Goal: Obtain resource: Download file/media

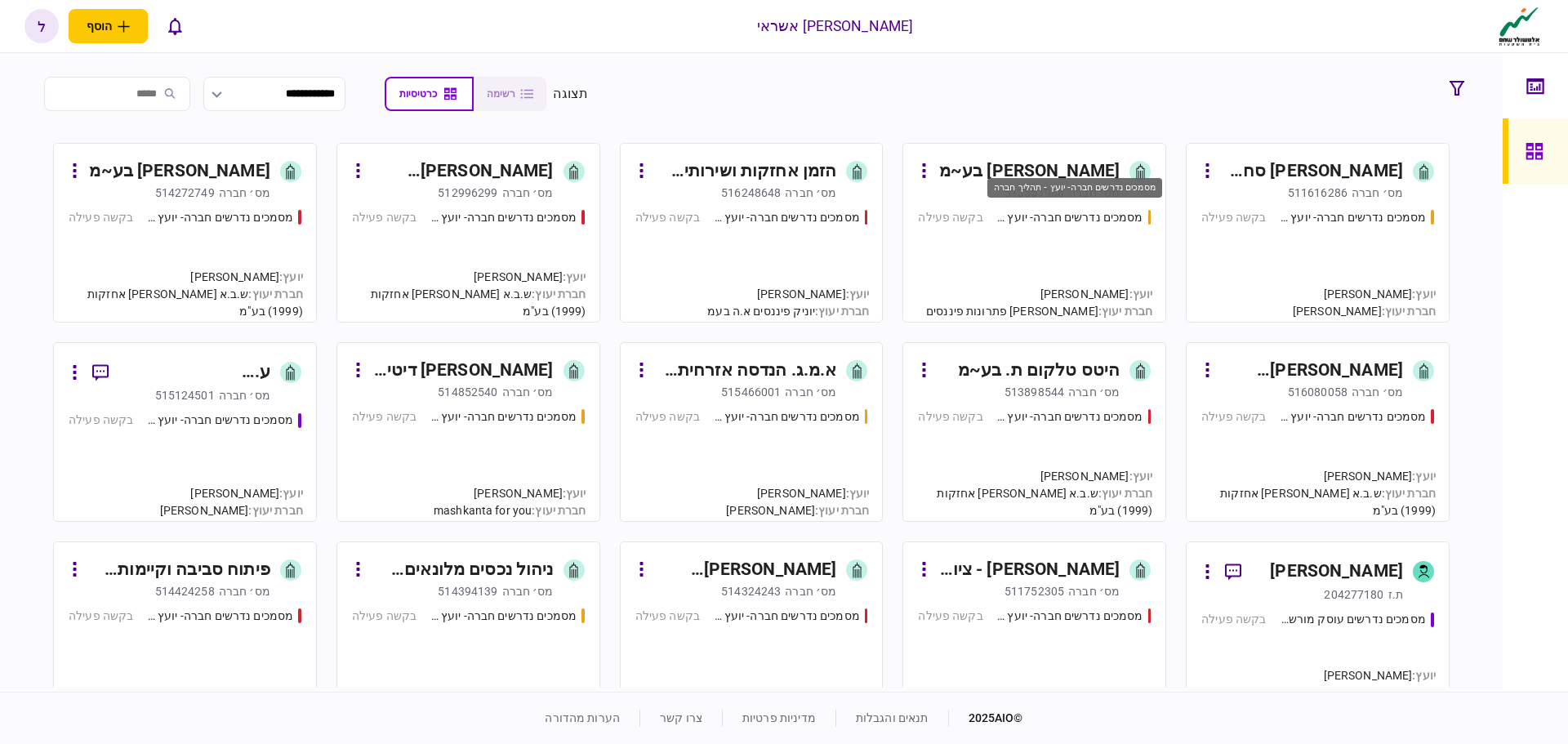
click at [1043, 219] on div "מסמכים נדרשים חברה- יועץ - תהליך חברה" at bounding box center [1069, 218] width 147 height 17
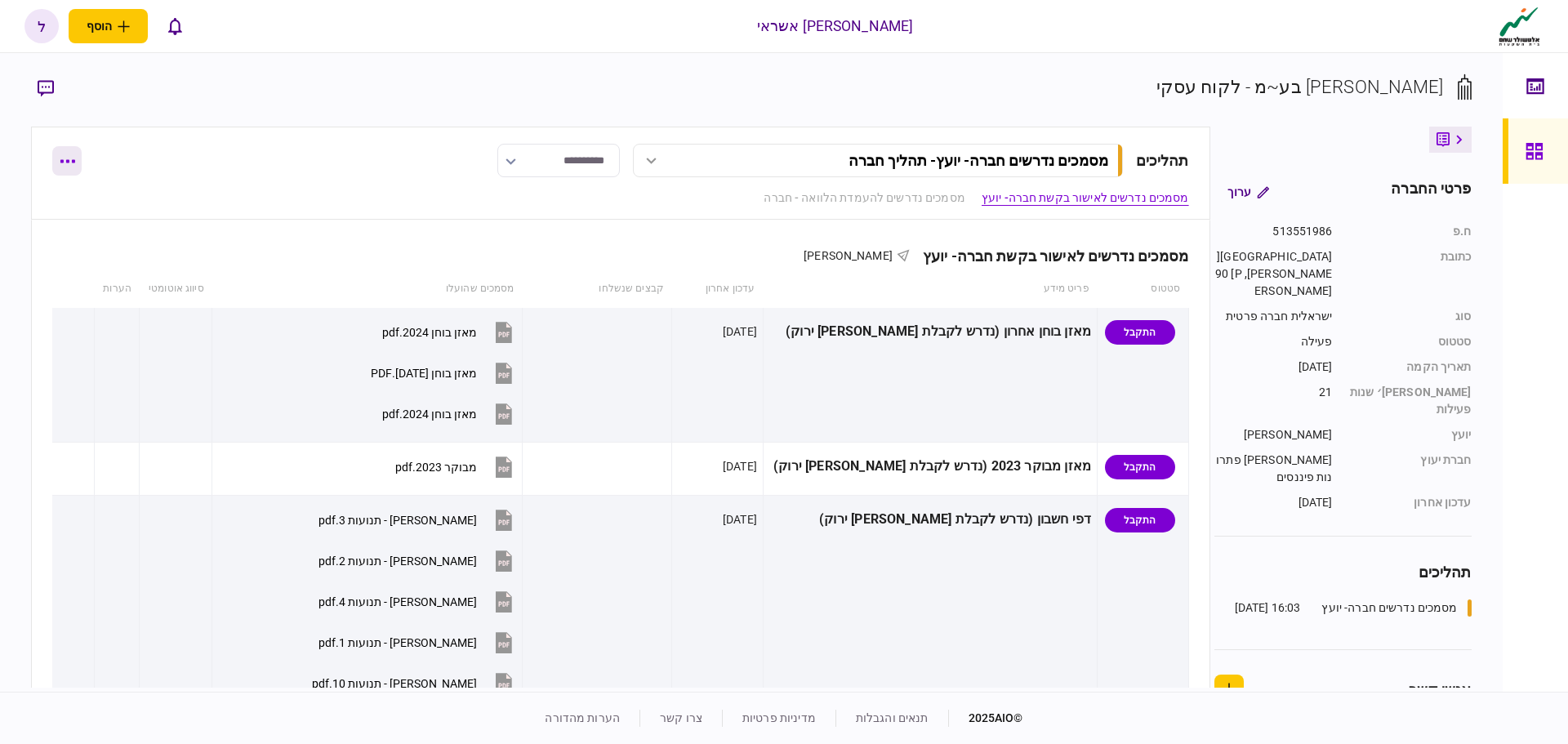
click at [66, 165] on button "button" at bounding box center [66, 161] width 29 height 29
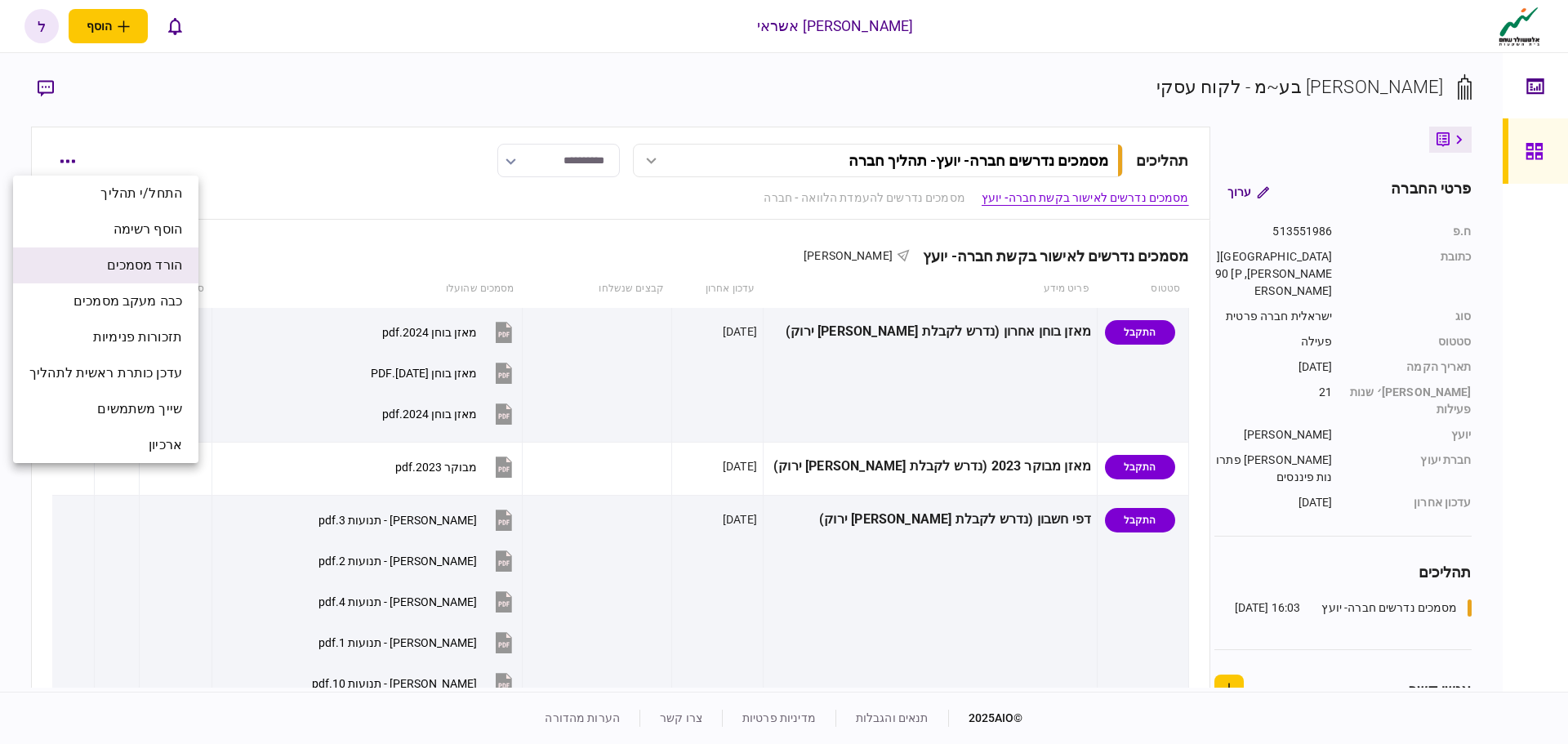
click at [109, 261] on span "הורד מסמכים" at bounding box center [144, 265] width 75 height 20
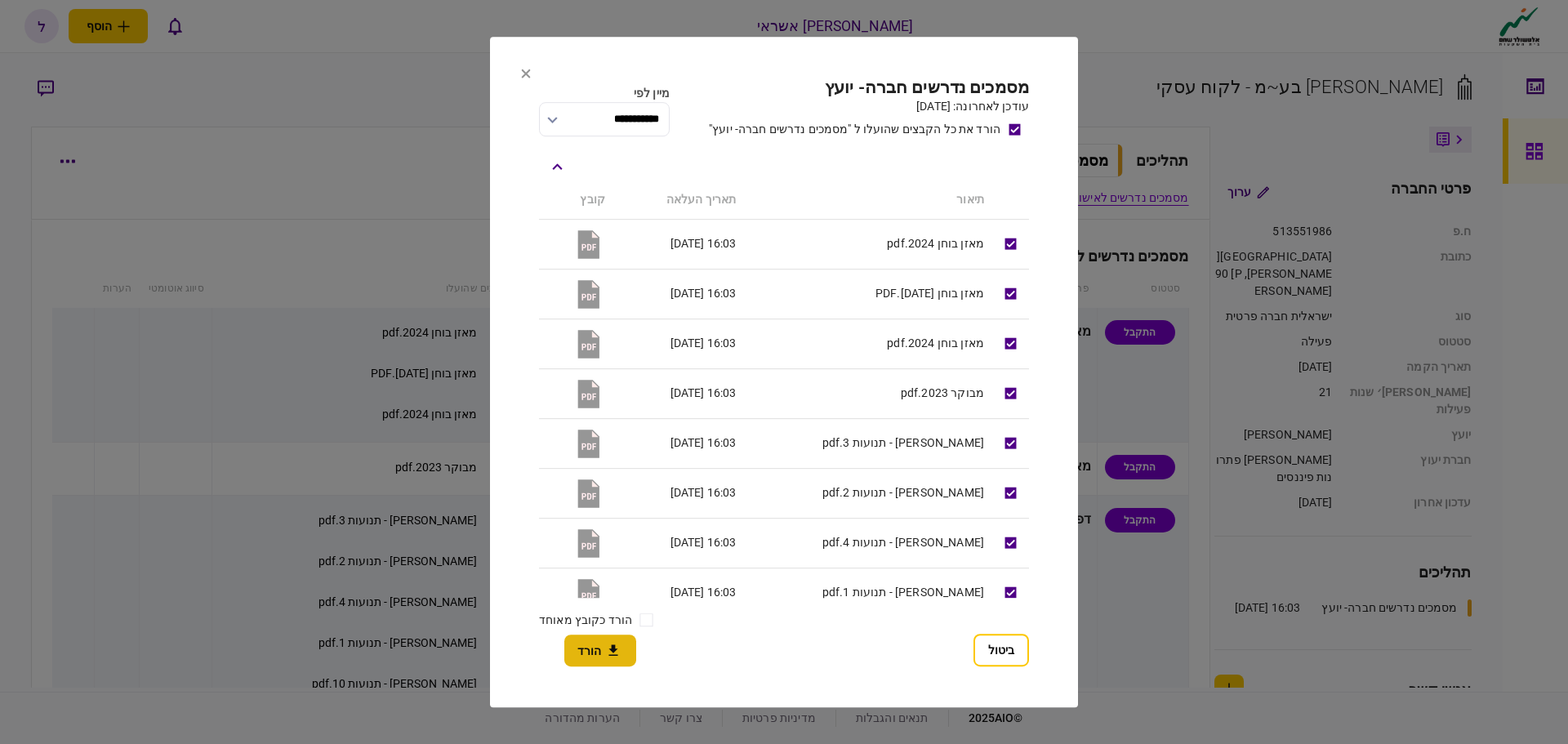
click at [604, 658] on icon "button" at bounding box center [613, 650] width 20 height 15
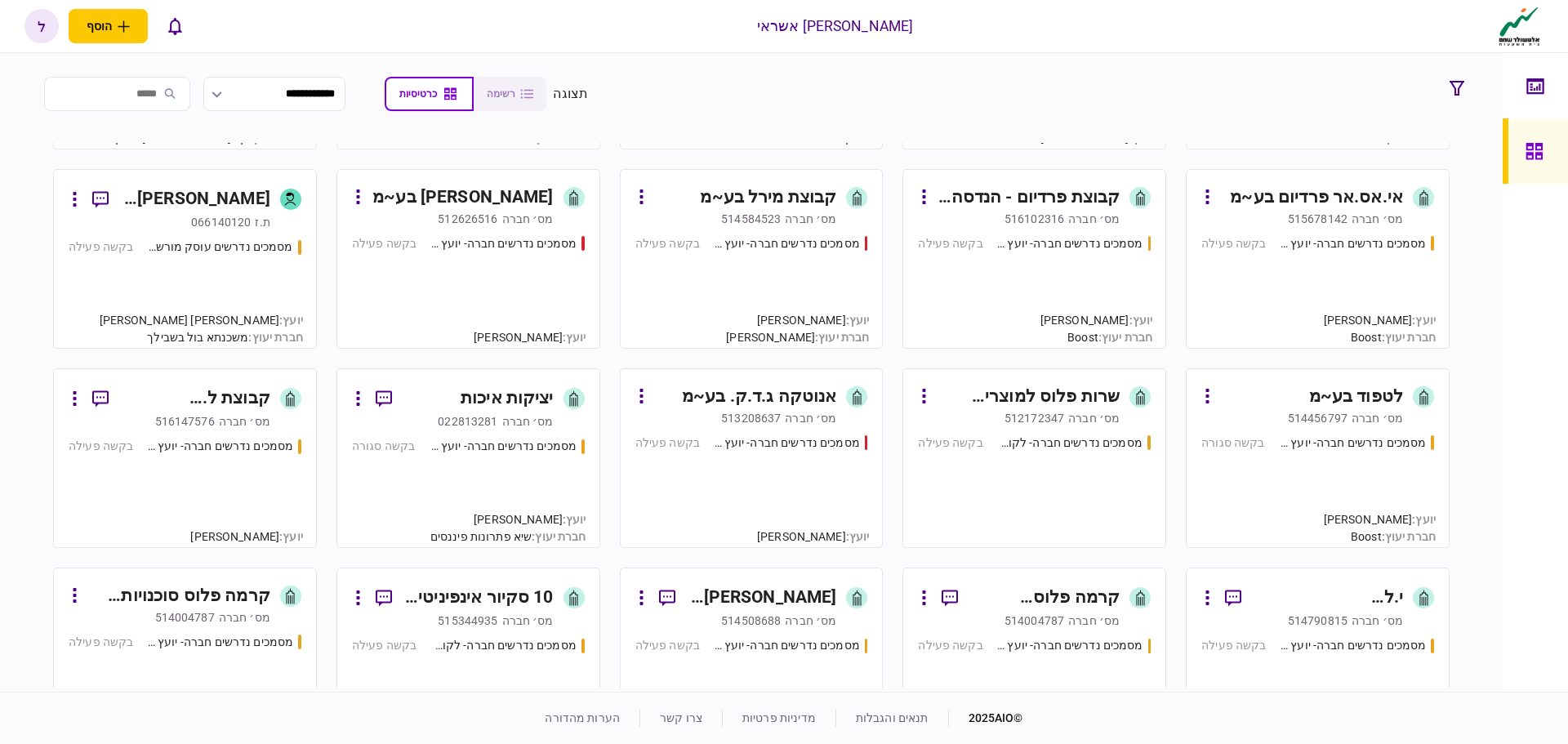
scroll to position [1961, 0]
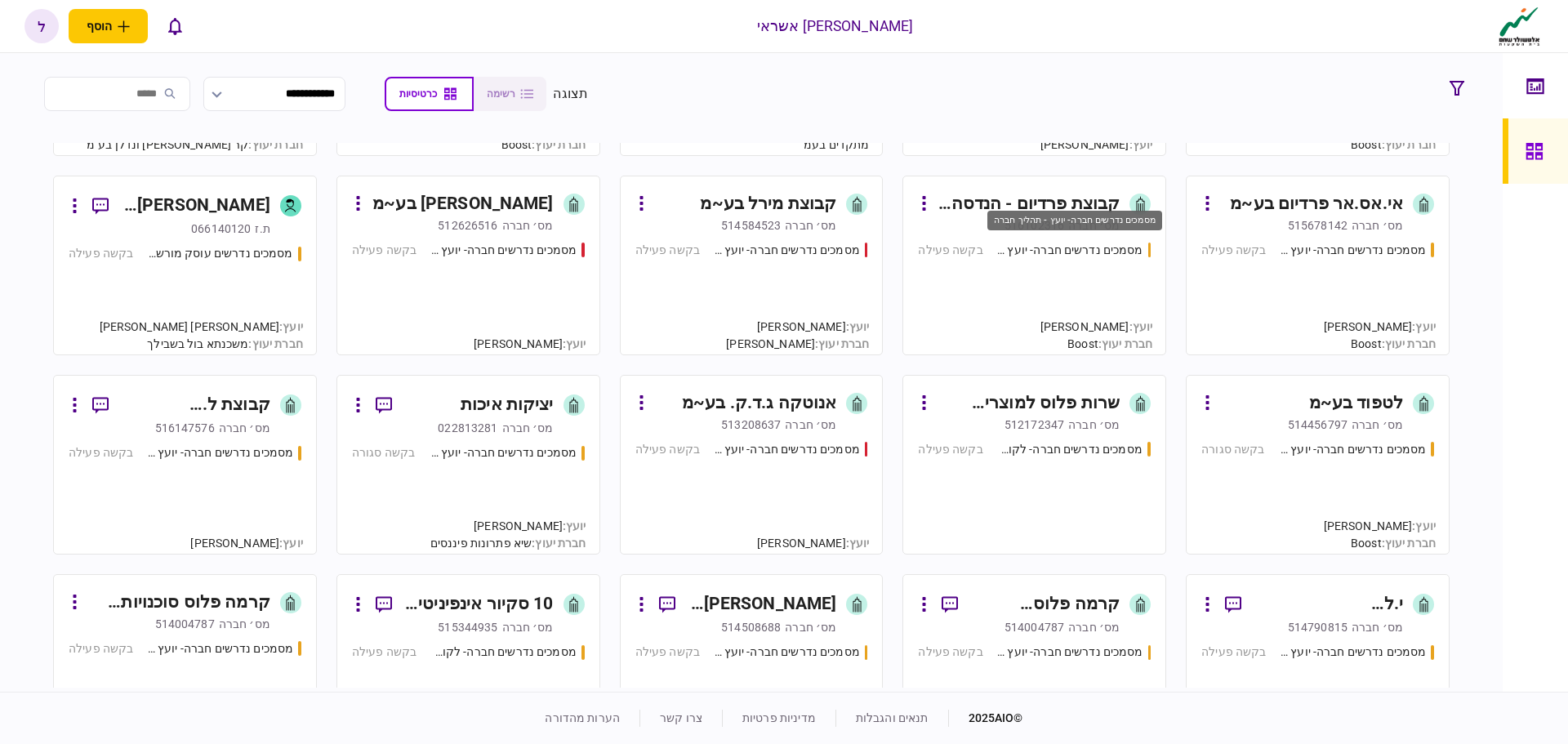
click at [1079, 257] on div "מסמכים נדרשים חברה- יועץ - תהליך חברה" at bounding box center [1069, 251] width 147 height 17
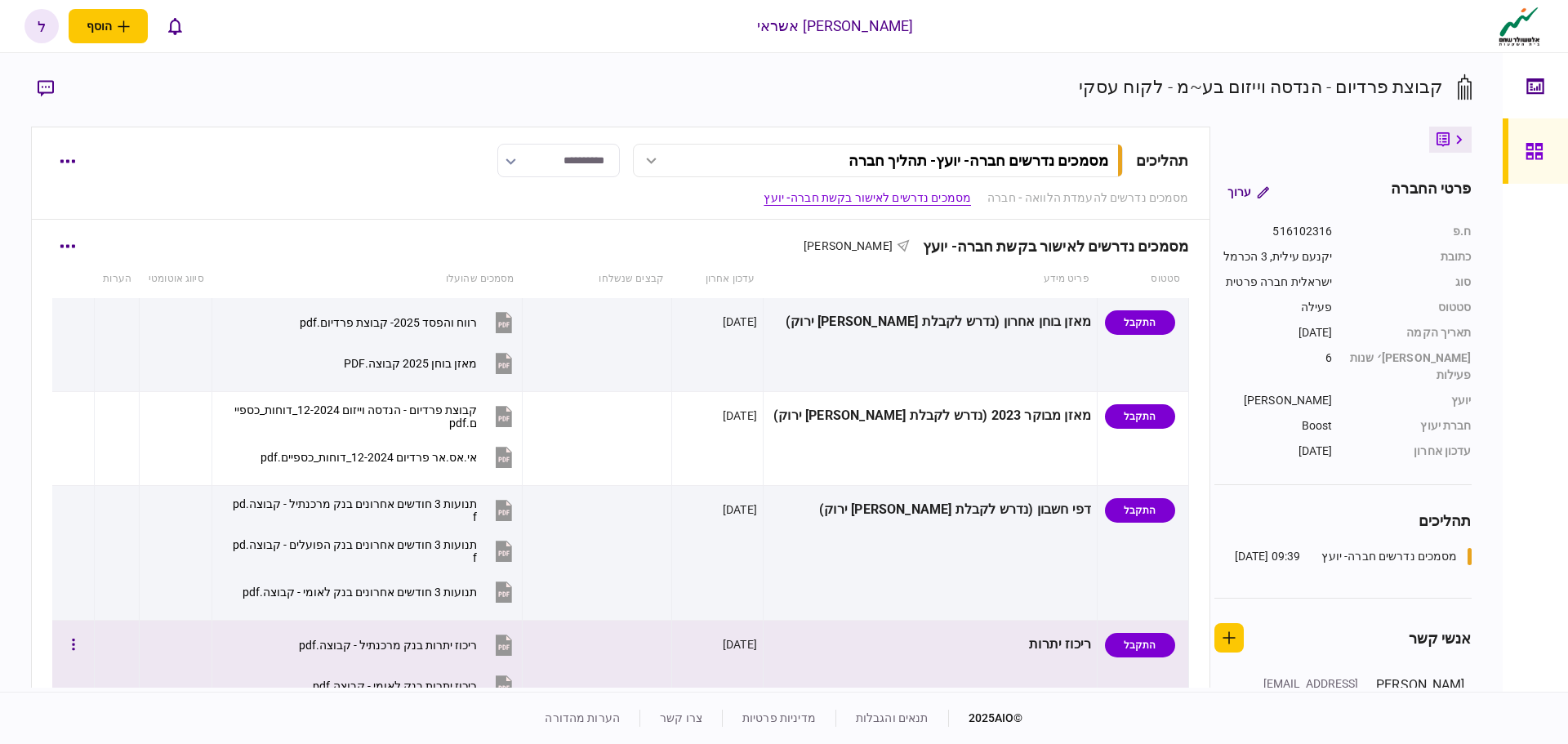
scroll to position [409, 0]
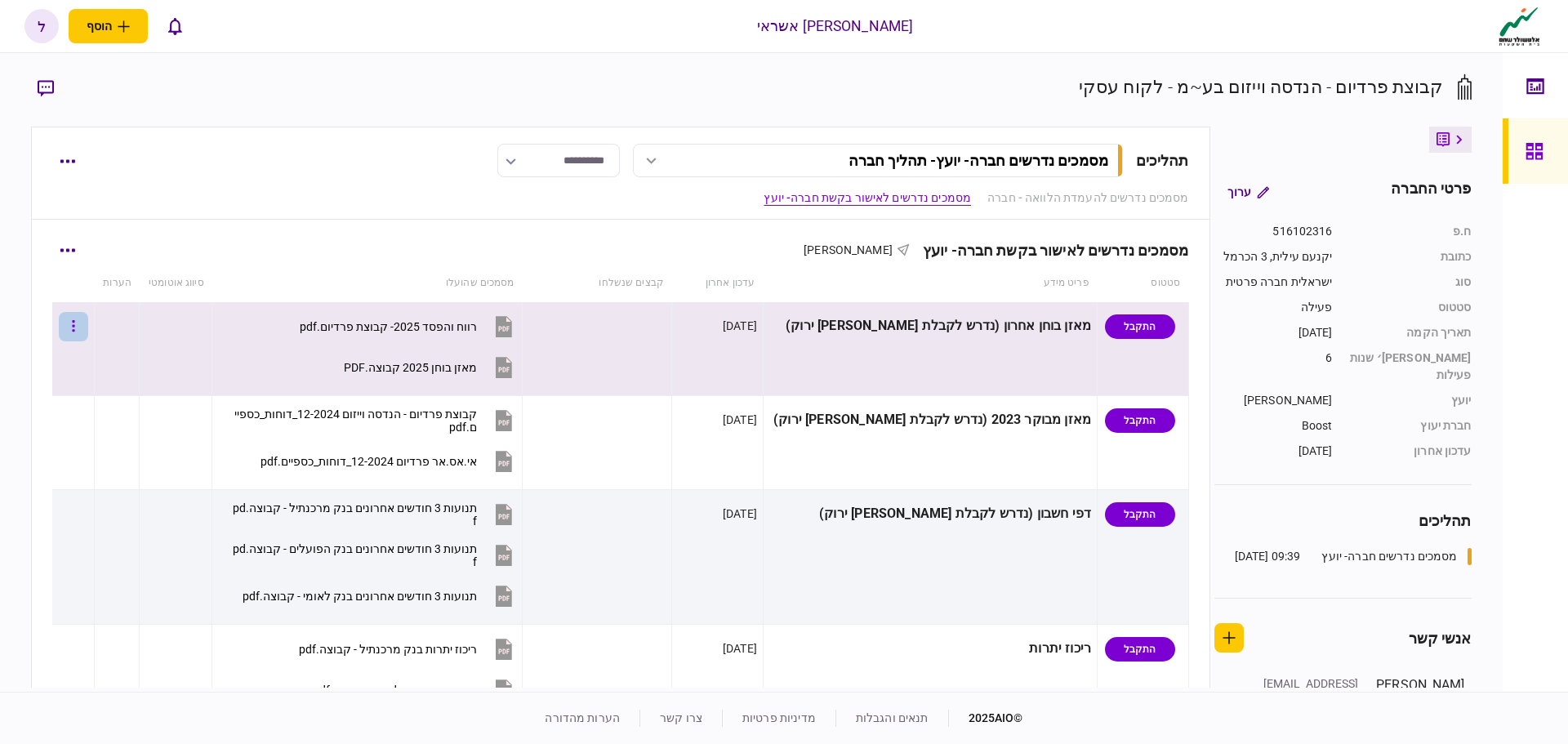
click at [75, 323] on icon "button" at bounding box center [73, 326] width 3 height 11
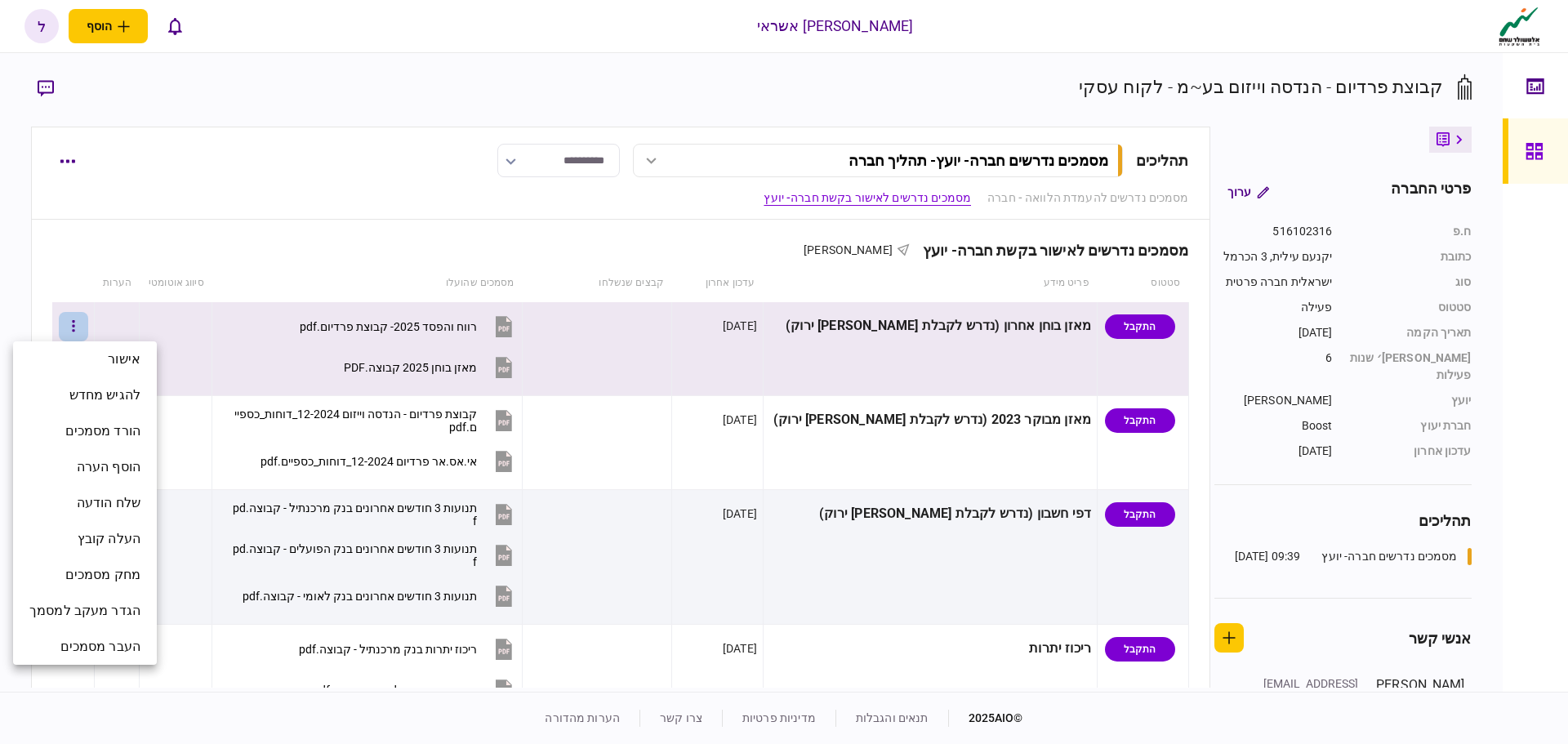
click at [107, 248] on div at bounding box center [784, 372] width 1568 height 744
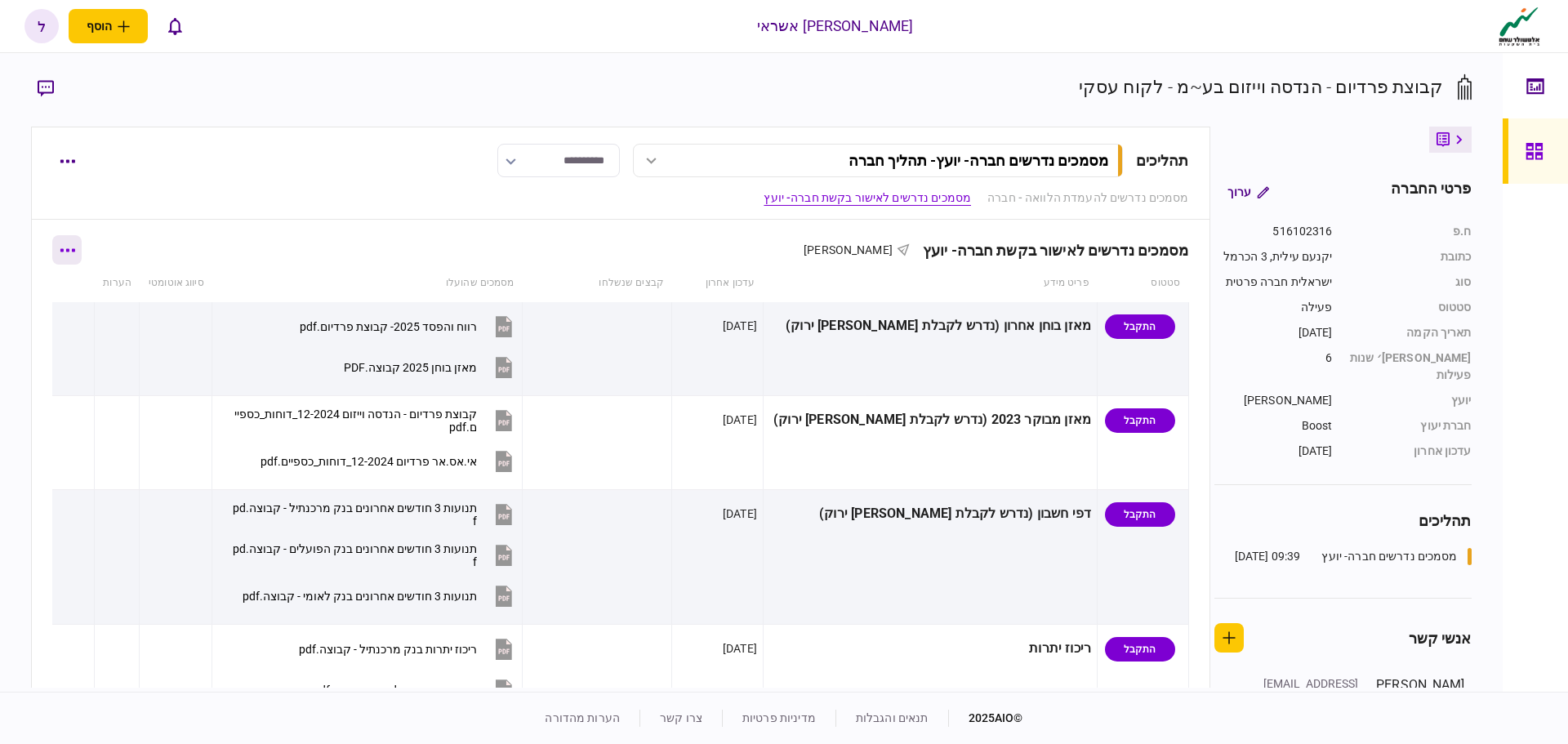
click at [75, 248] on icon "button" at bounding box center [67, 250] width 15 height 4
click at [98, 352] on span "הורד מסמכים" at bounding box center [90, 354] width 75 height 20
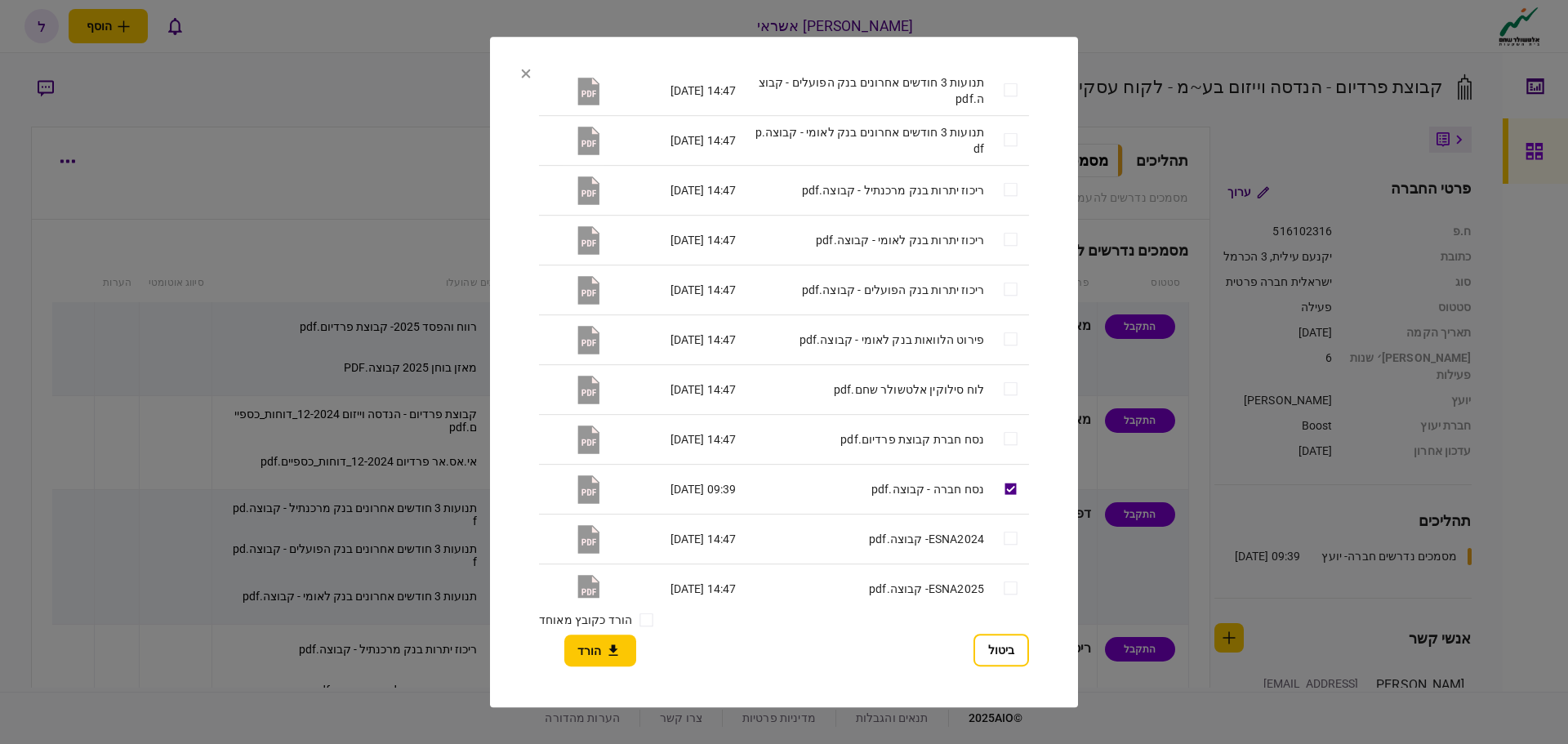
scroll to position [473, 0]
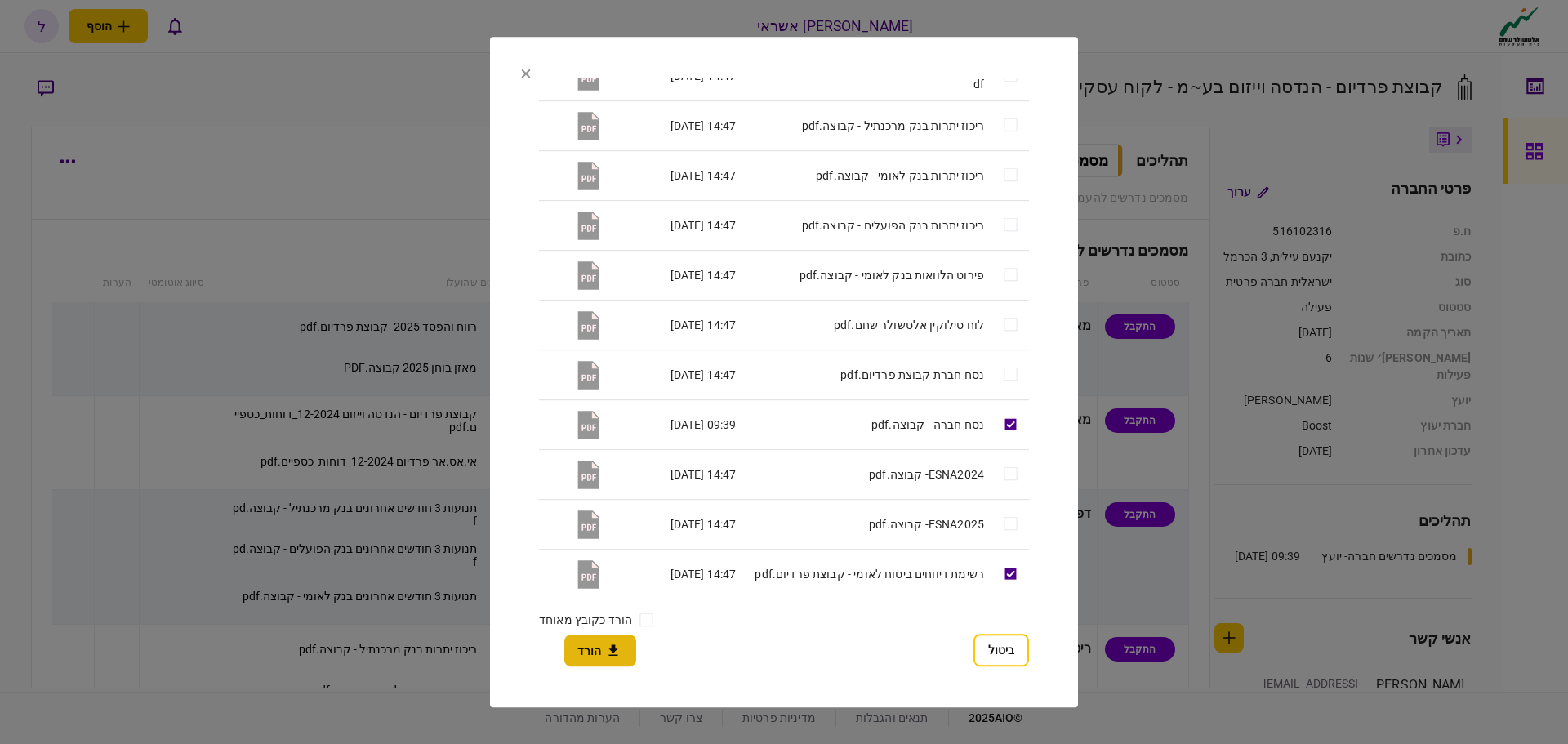
click at [600, 654] on button "הורד" at bounding box center [600, 651] width 72 height 32
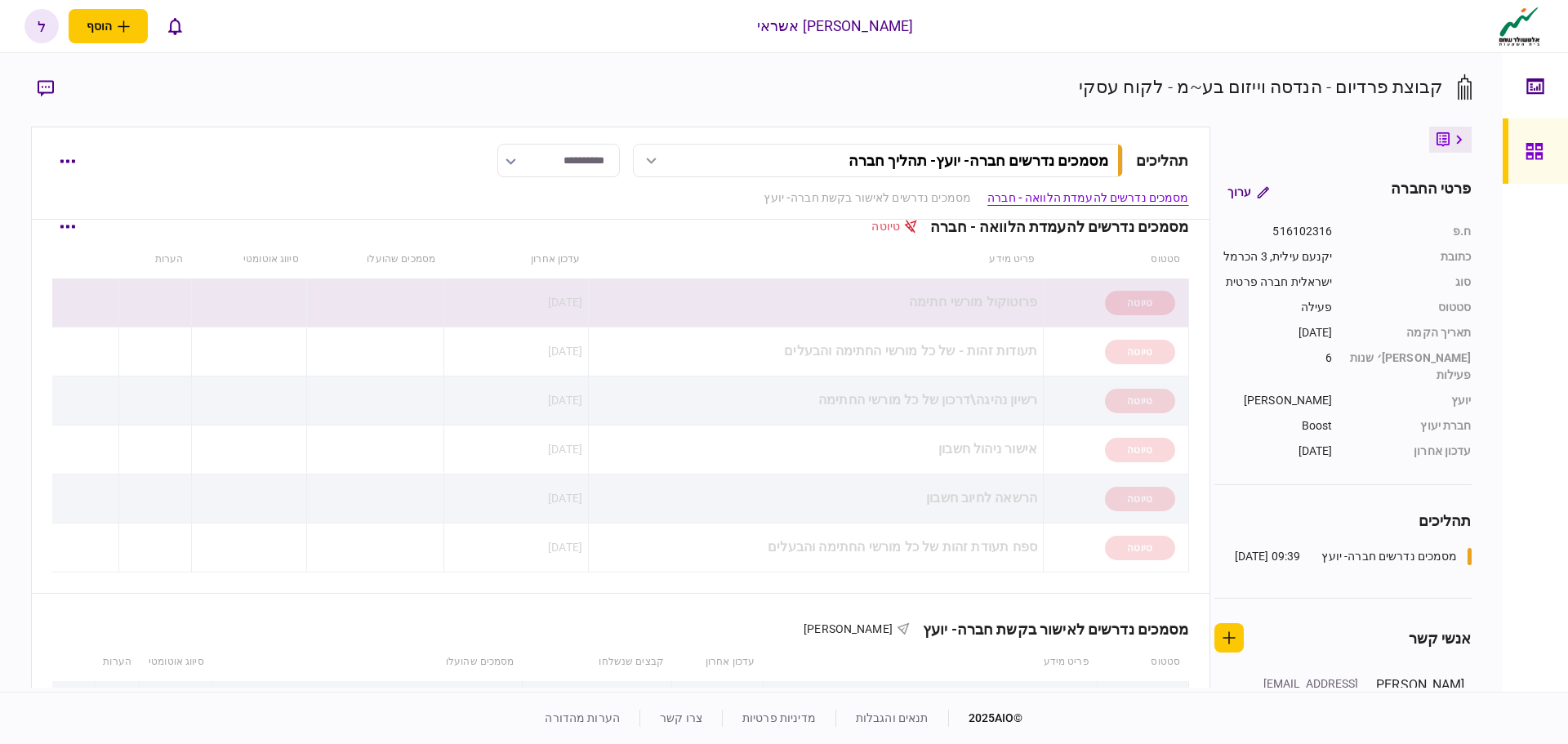
scroll to position [0, 0]
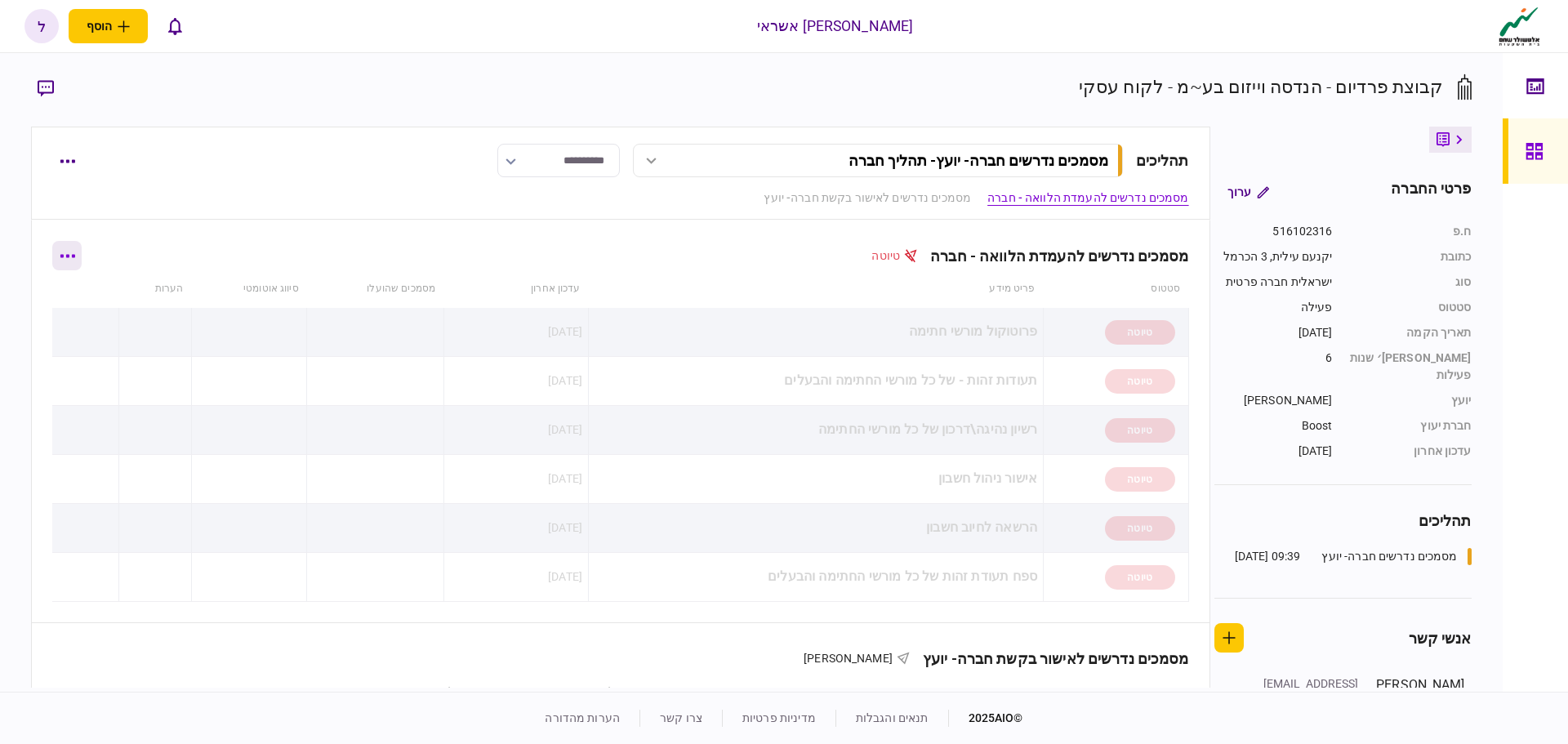
click at [80, 259] on button "button" at bounding box center [66, 256] width 29 height 29
click at [86, 326] on span "הורד מסמכים" at bounding box center [66, 324] width 75 height 20
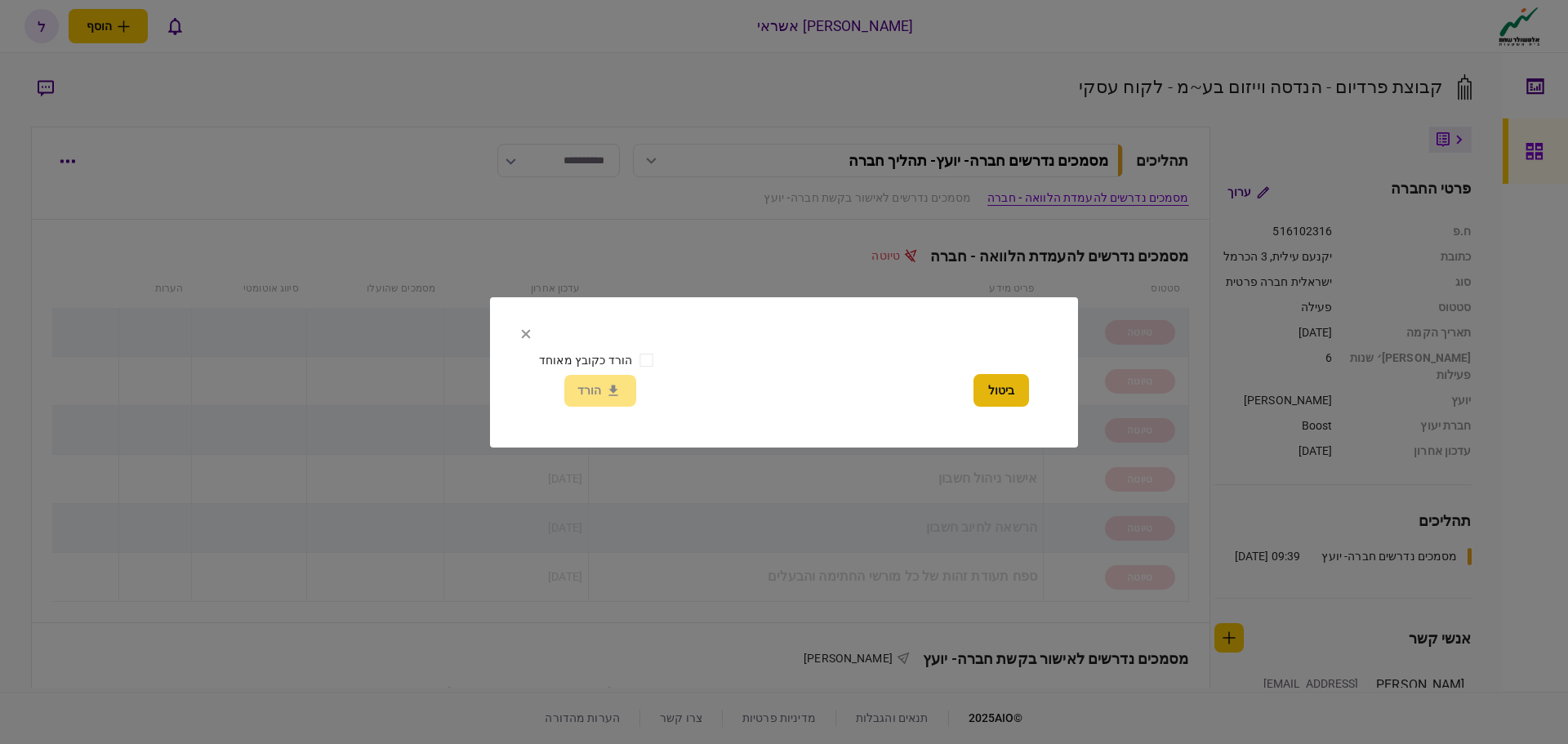
click at [992, 391] on button "ביטול" at bounding box center [1001, 390] width 56 height 33
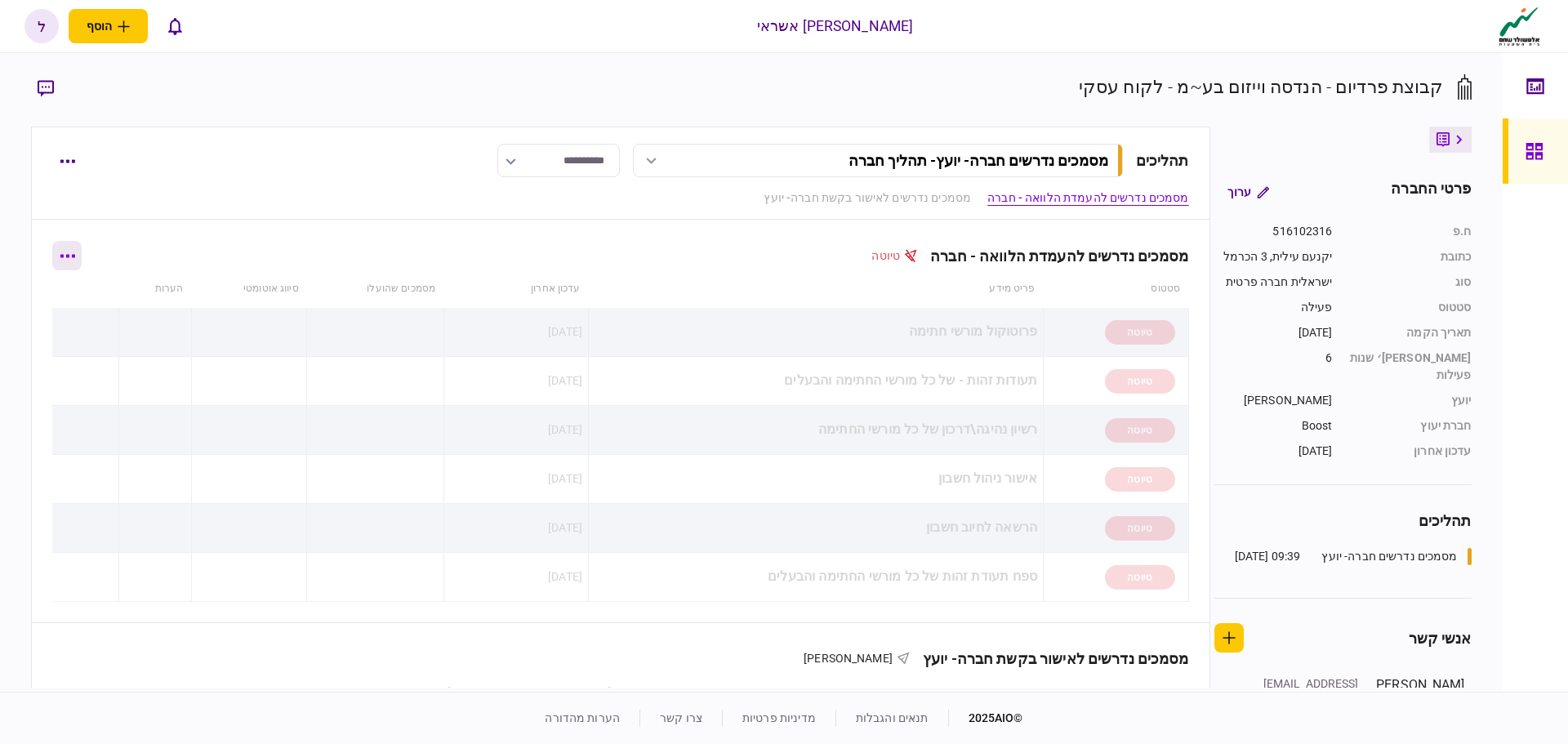
click at [77, 260] on button "button" at bounding box center [66, 256] width 29 height 29
click at [82, 329] on span "הורד מסמכים" at bounding box center [66, 324] width 75 height 20
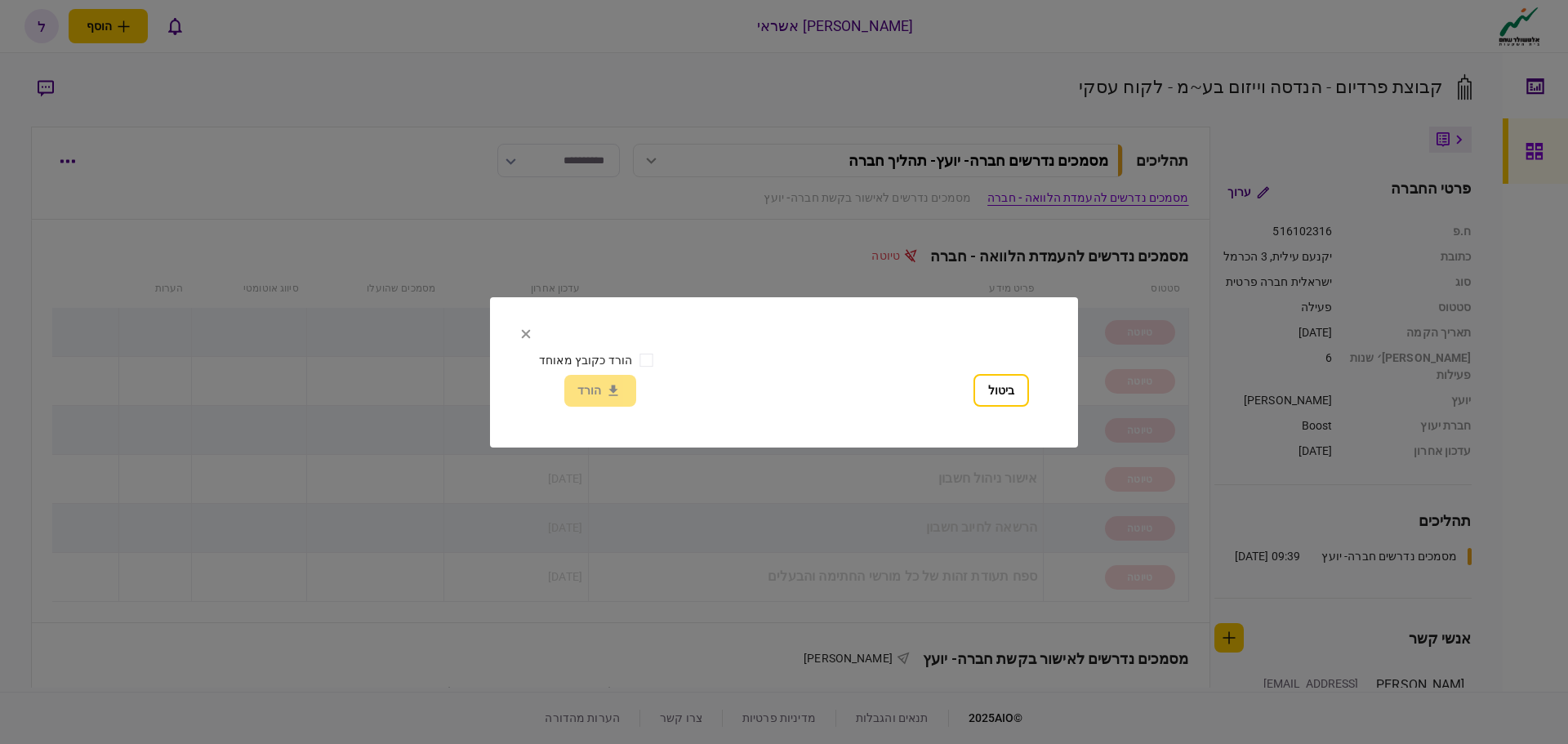
click at [602, 385] on div "הורד כקובץ מאוחד הורד" at bounding box center [600, 377] width 122 height 61
click at [597, 395] on div "הורד כקובץ מאוחד הורד" at bounding box center [600, 377] width 122 height 61
click at [1000, 396] on button "ביטול" at bounding box center [1001, 390] width 56 height 33
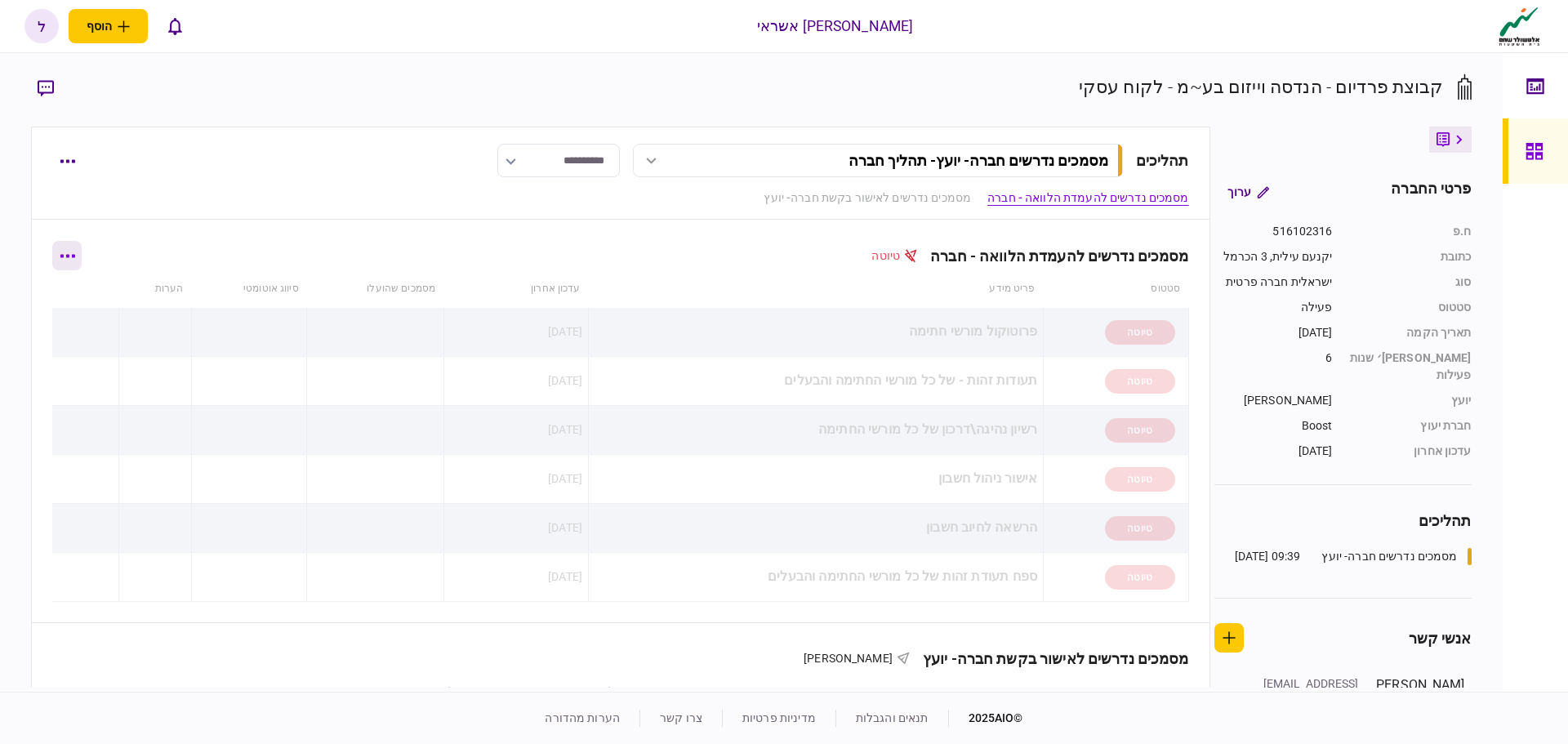
click at [81, 261] on button "button" at bounding box center [66, 256] width 29 height 29
click at [79, 327] on span "הורד מסמכים" at bounding box center [66, 324] width 75 height 20
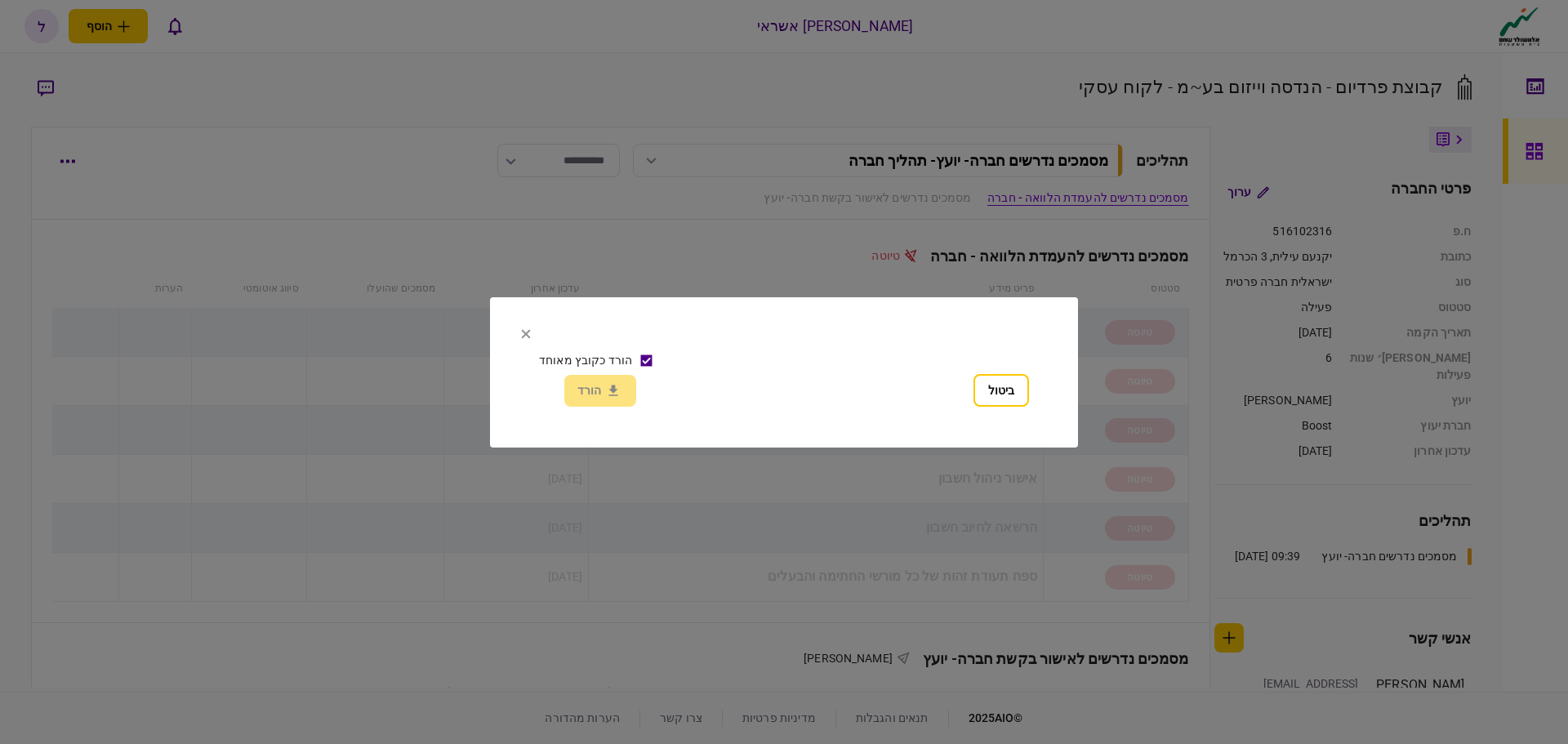
click at [590, 388] on div "הורד כקובץ מאוחד הורד" at bounding box center [600, 377] width 122 height 61
click at [593, 391] on div "הורד כקובץ מאוחד הורד" at bounding box center [600, 377] width 122 height 61
click at [592, 398] on div "הורד כקובץ מאוחד הורד" at bounding box center [600, 377] width 122 height 61
click at [604, 392] on div "הורד כקובץ מאוחד הורד" at bounding box center [600, 377] width 122 height 61
click at [982, 385] on button "ביטול" at bounding box center [1001, 390] width 56 height 33
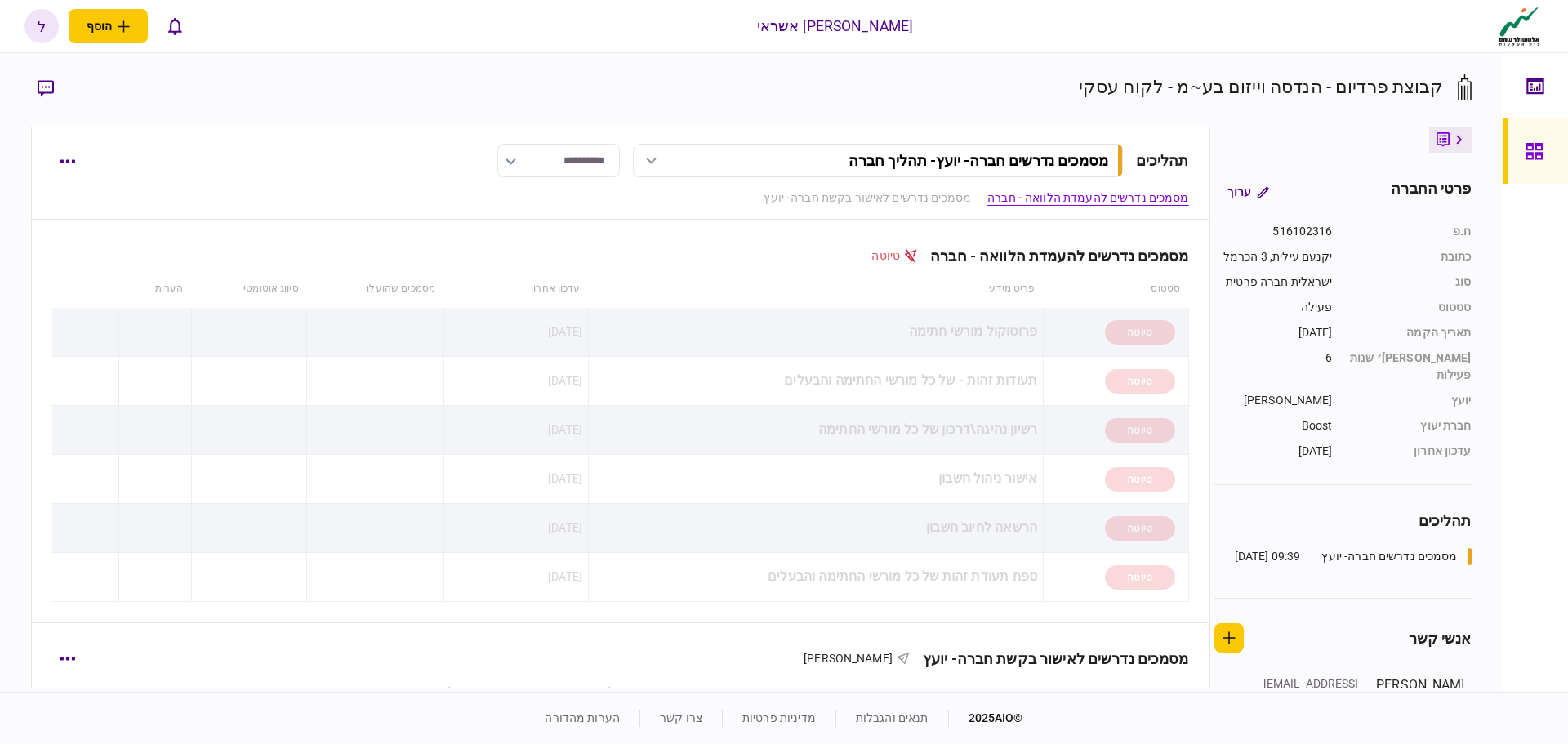
scroll to position [409, 0]
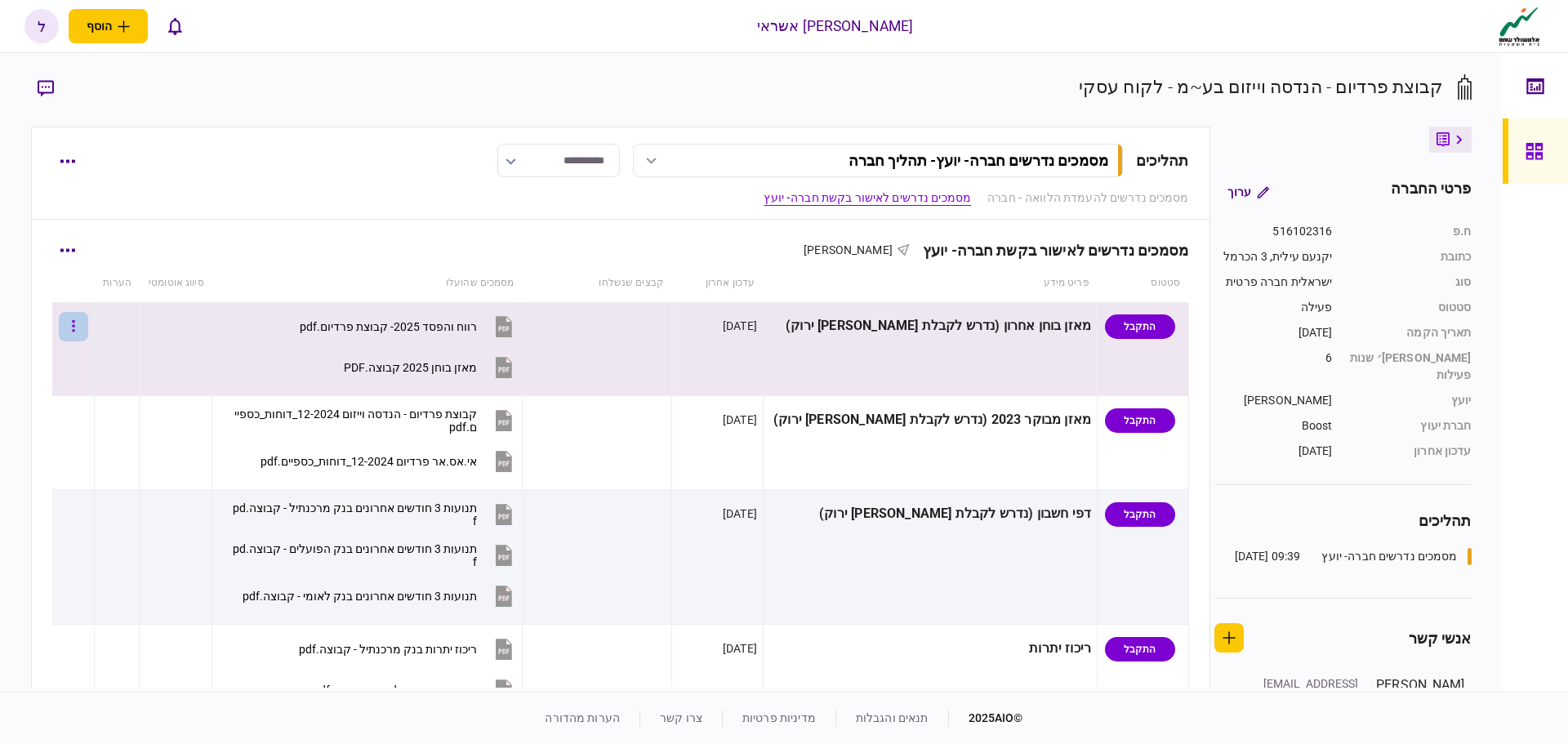
click at [75, 326] on icon "button" at bounding box center [73, 326] width 3 height 11
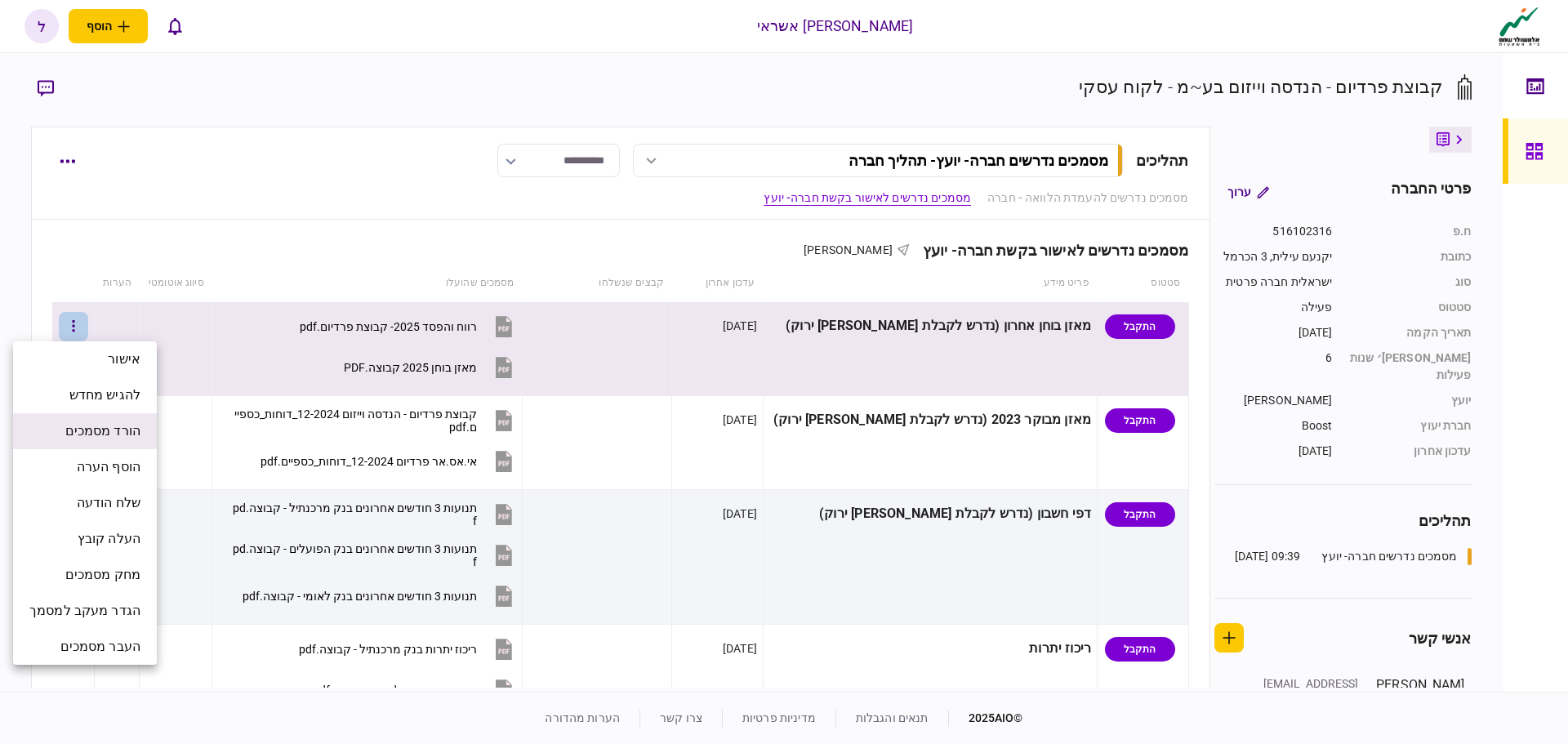
click at [110, 429] on span "הורד מסמכים" at bounding box center [102, 431] width 75 height 20
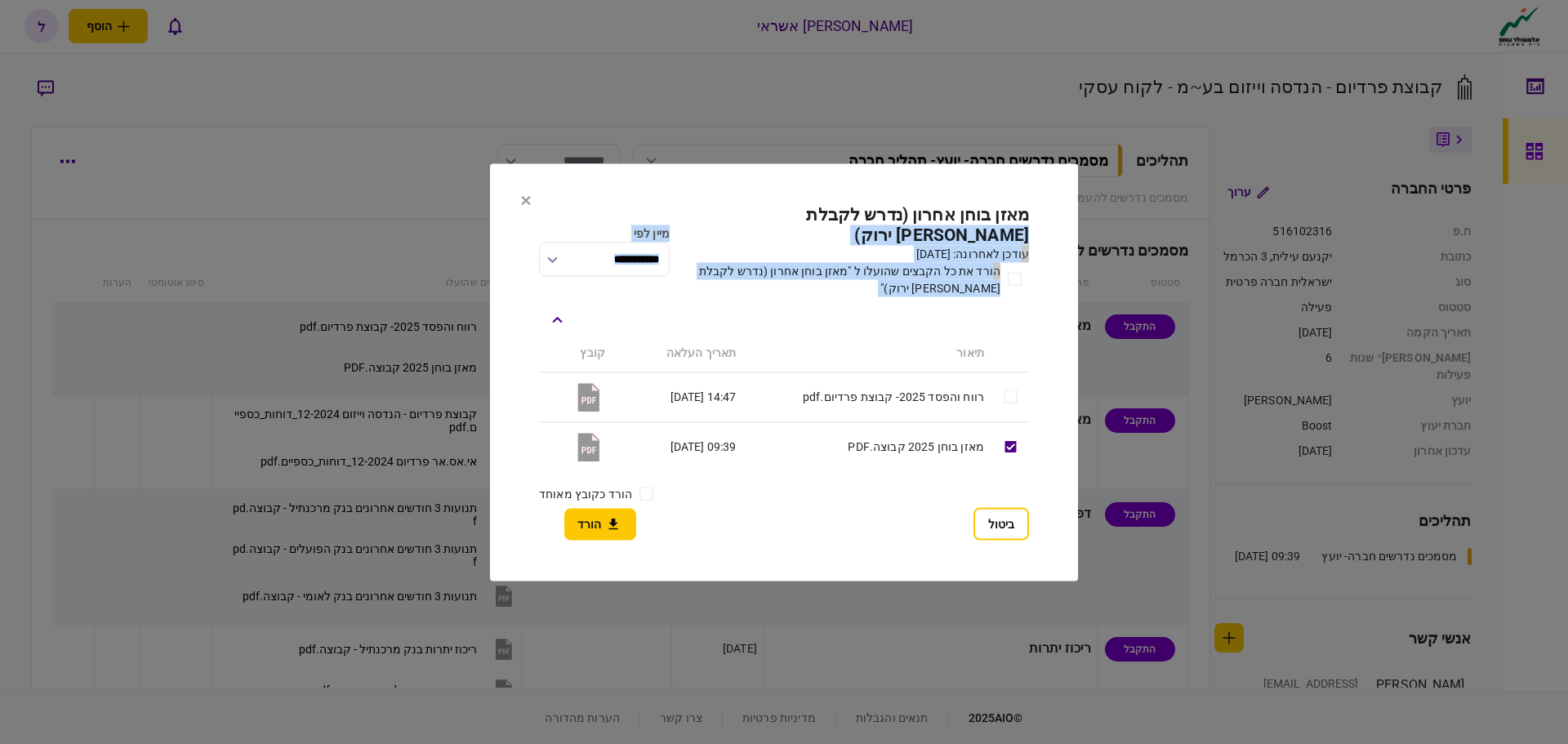
drag, startPoint x: 797, startPoint y: 204, endPoint x: 899, endPoint y: 300, distance: 140.1
click at [916, 301] on section "**********" at bounding box center [784, 372] width 588 height 417
click at [714, 312] on div at bounding box center [784, 319] width 490 height 29
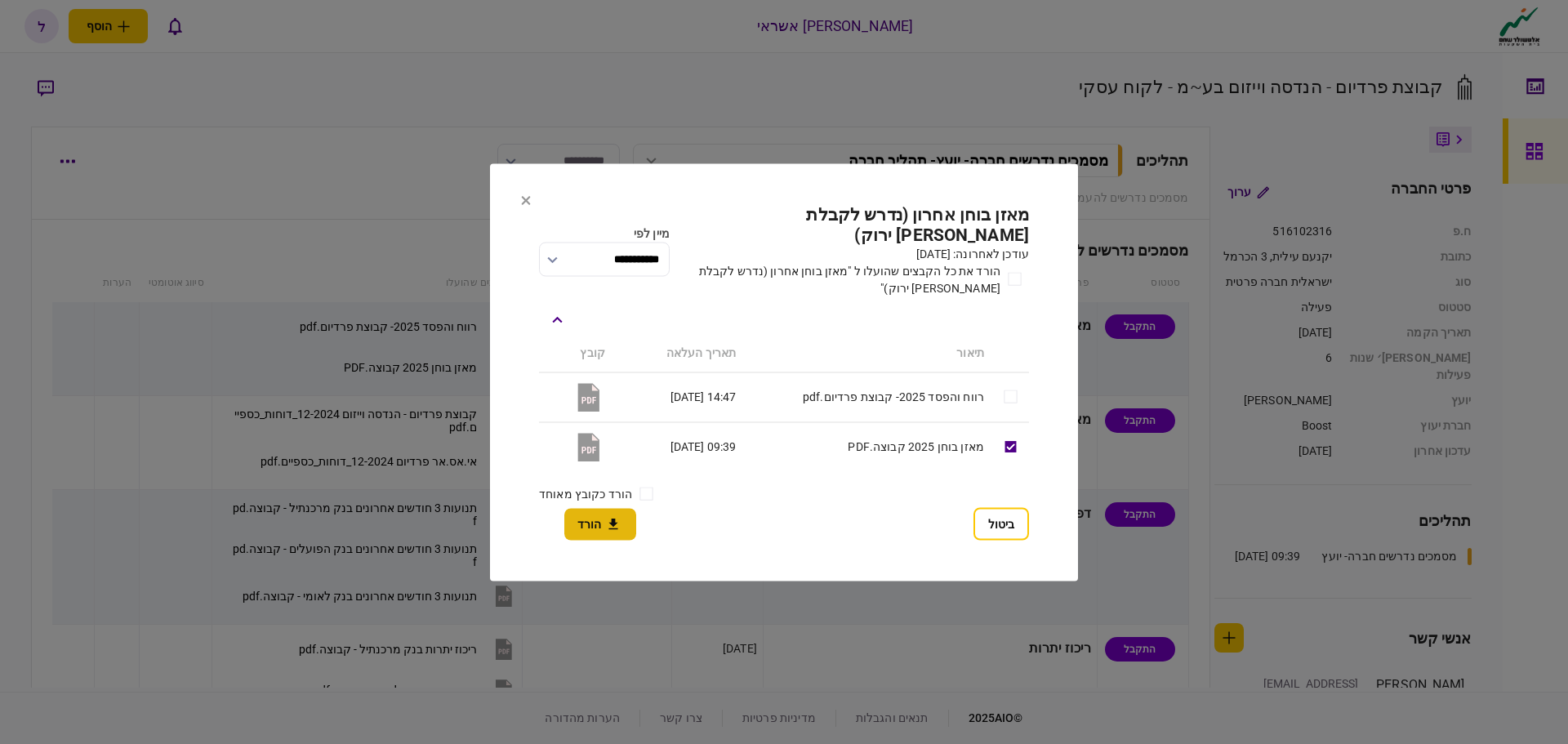
click at [587, 512] on button "הורד" at bounding box center [600, 524] width 72 height 32
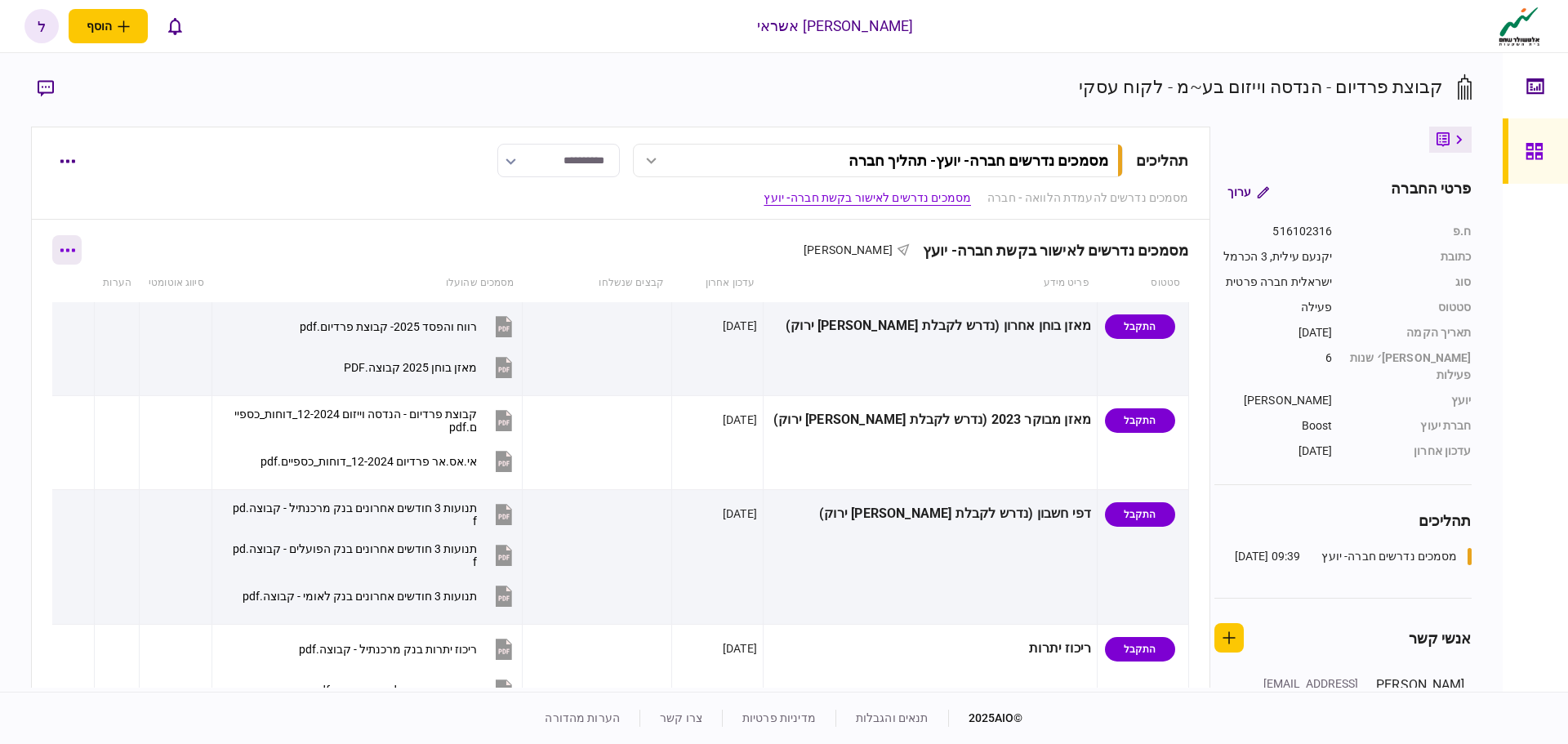
click at [64, 252] on button "button" at bounding box center [66, 250] width 29 height 29
click at [104, 363] on span "הורד מסמכים" at bounding box center [90, 354] width 75 height 20
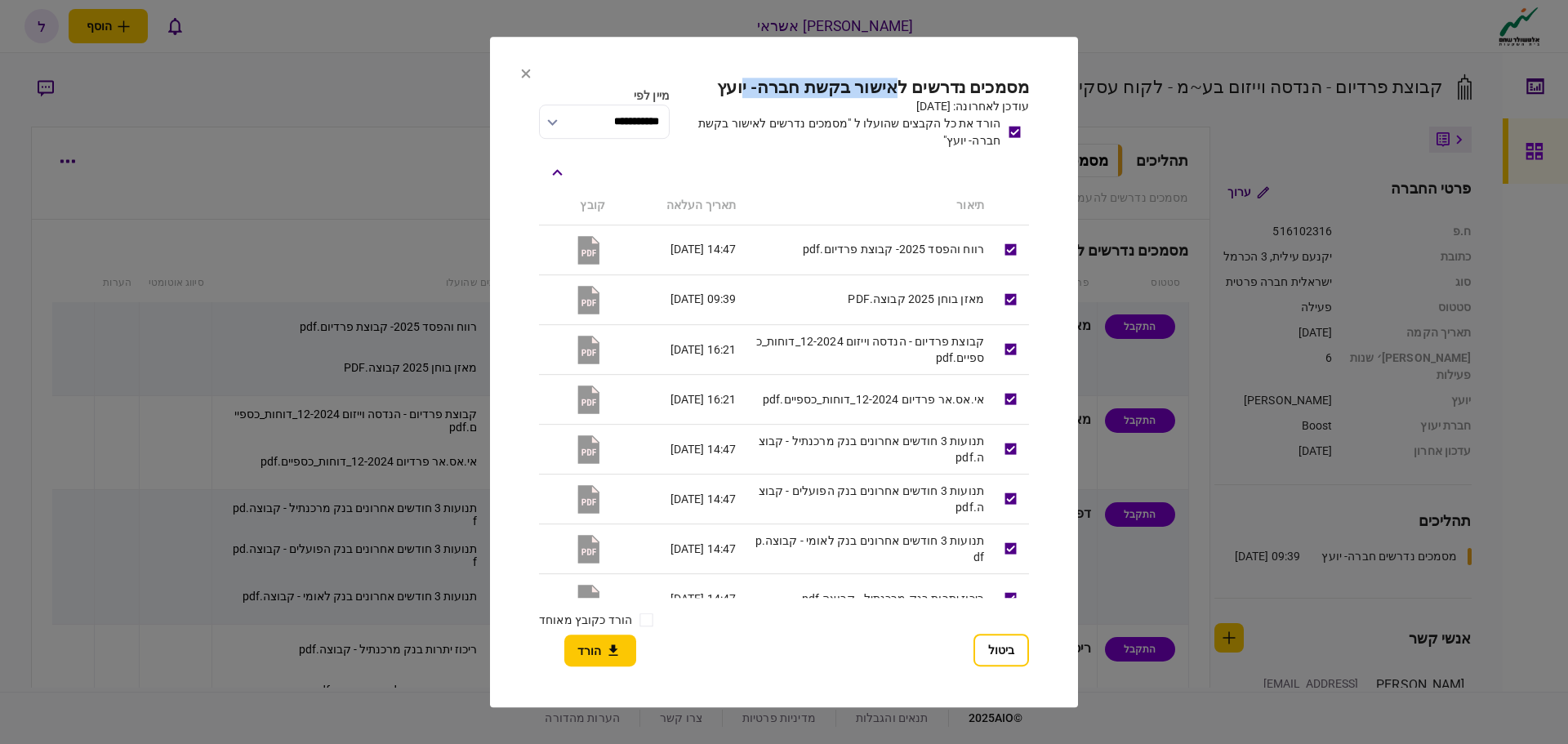
drag, startPoint x: 722, startPoint y: 53, endPoint x: 892, endPoint y: 69, distance: 170.8
click at [892, 69] on section "**********" at bounding box center [784, 373] width 588 height 672
click at [608, 61] on section "**********" at bounding box center [784, 373] width 588 height 672
click at [995, 660] on button "ביטול" at bounding box center [1001, 650] width 56 height 33
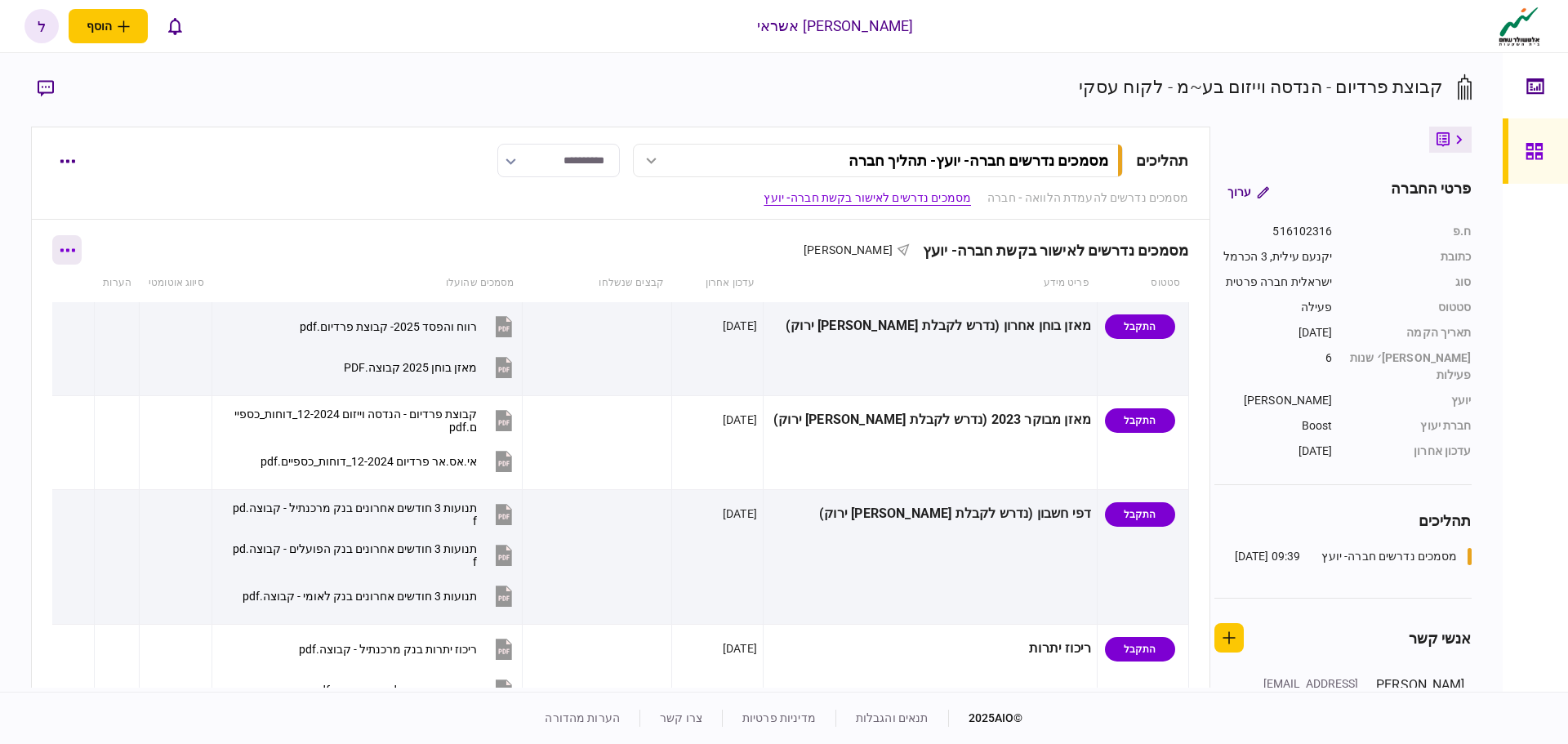
click at [64, 248] on button "button" at bounding box center [66, 250] width 29 height 29
click at [115, 359] on span "הורד מסמכים" at bounding box center [90, 354] width 75 height 20
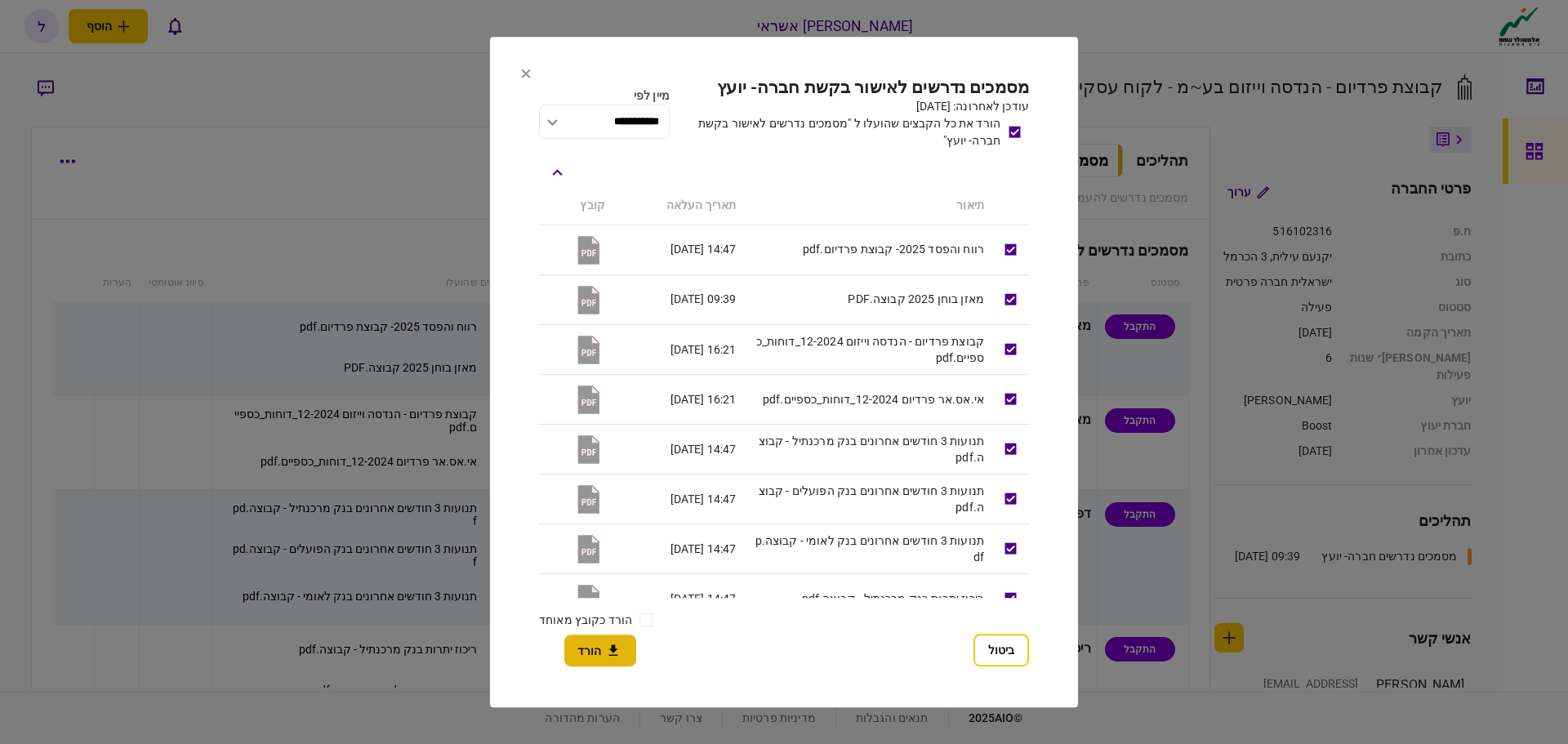
click at [600, 650] on button "הורד" at bounding box center [600, 651] width 72 height 32
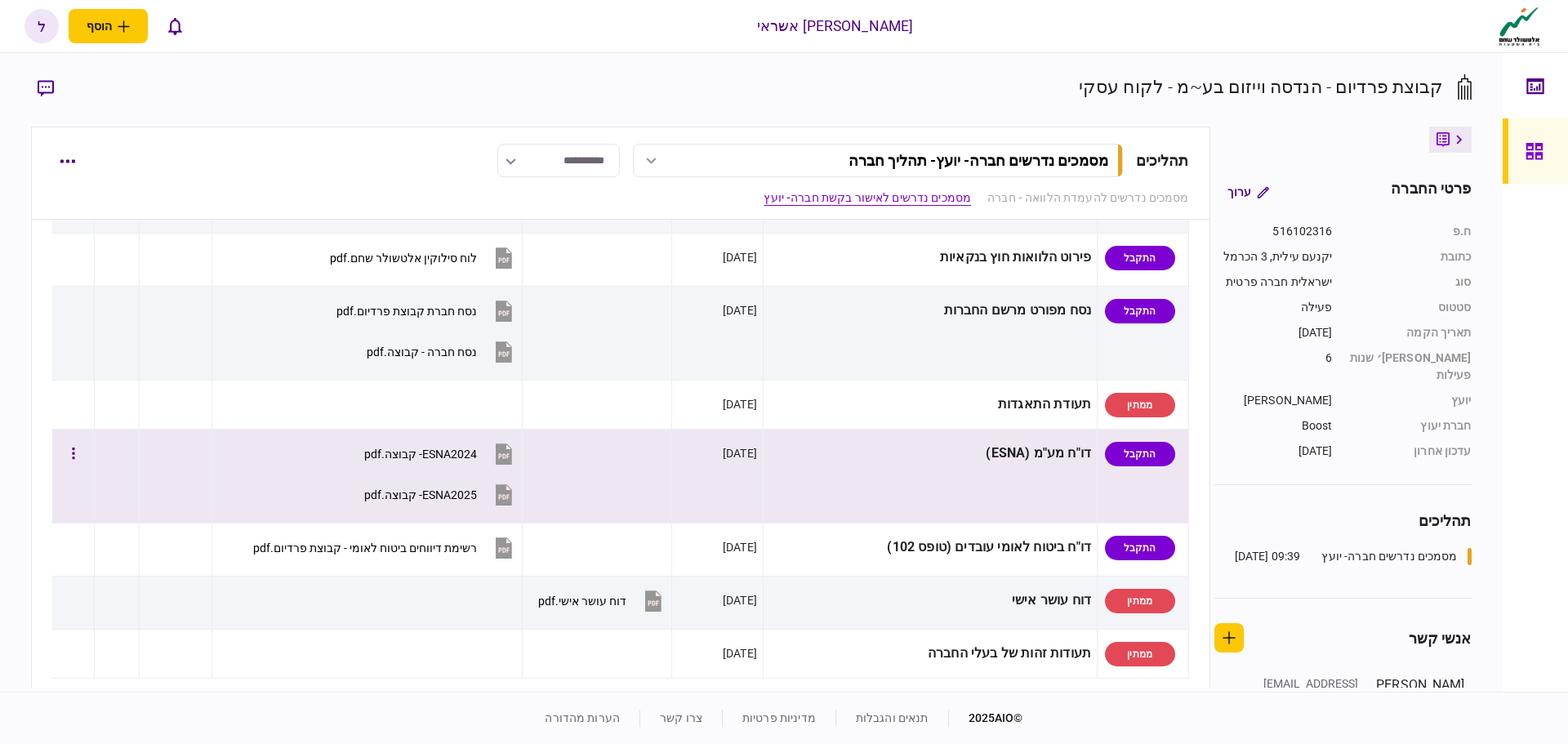
scroll to position [981, 0]
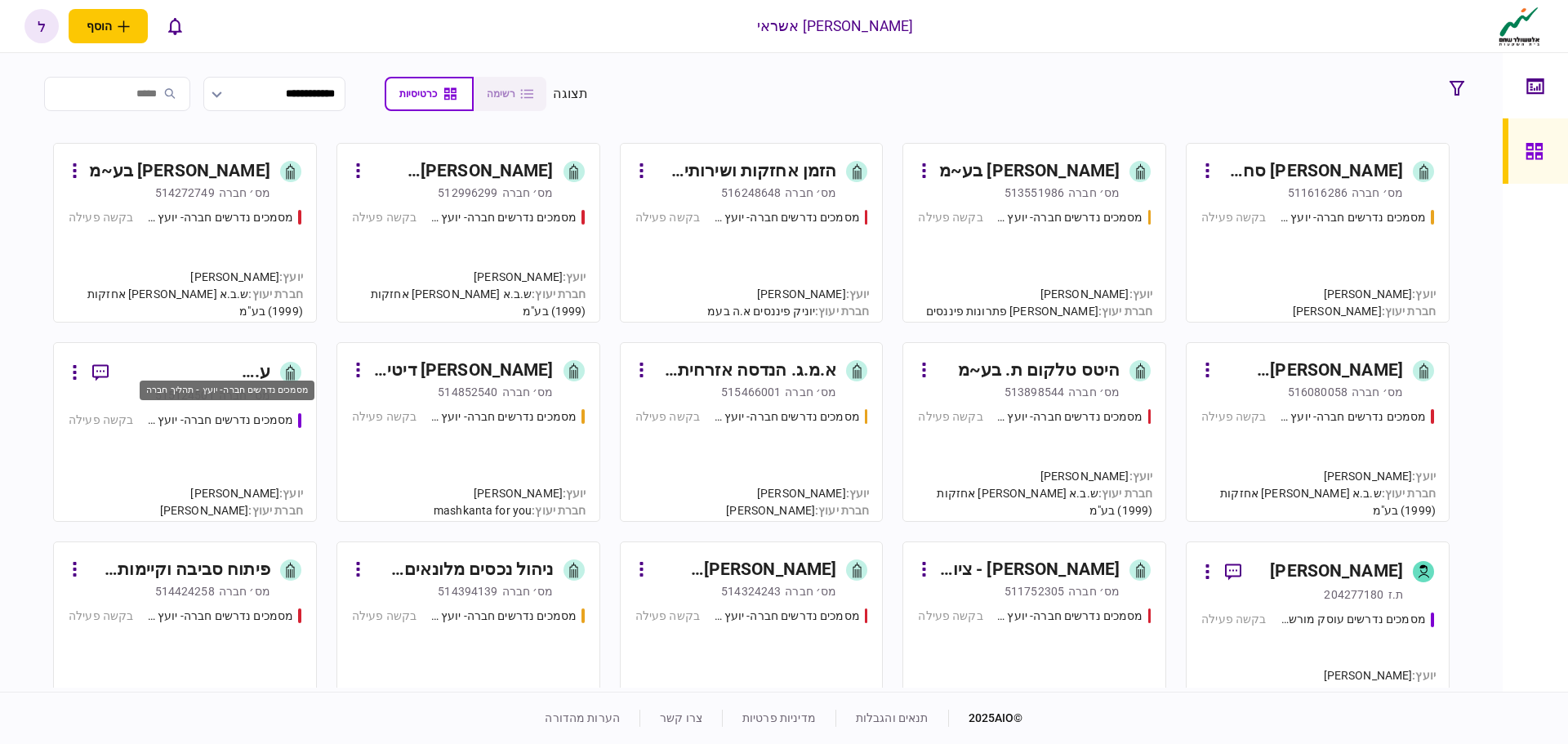
click at [250, 418] on div "מסמכים נדרשים חברה- יועץ - תהליך חברה" at bounding box center [220, 420] width 147 height 17
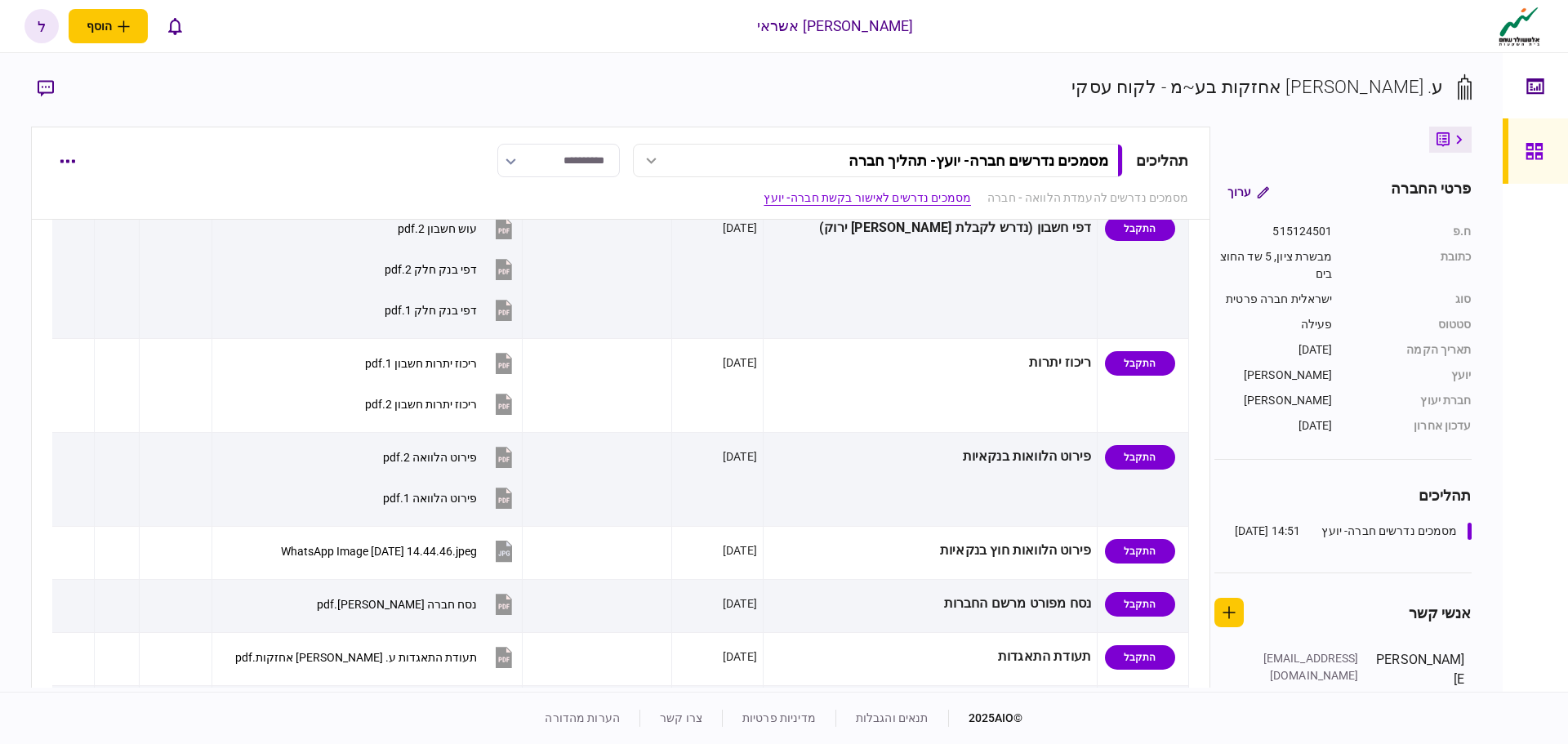
scroll to position [572, 0]
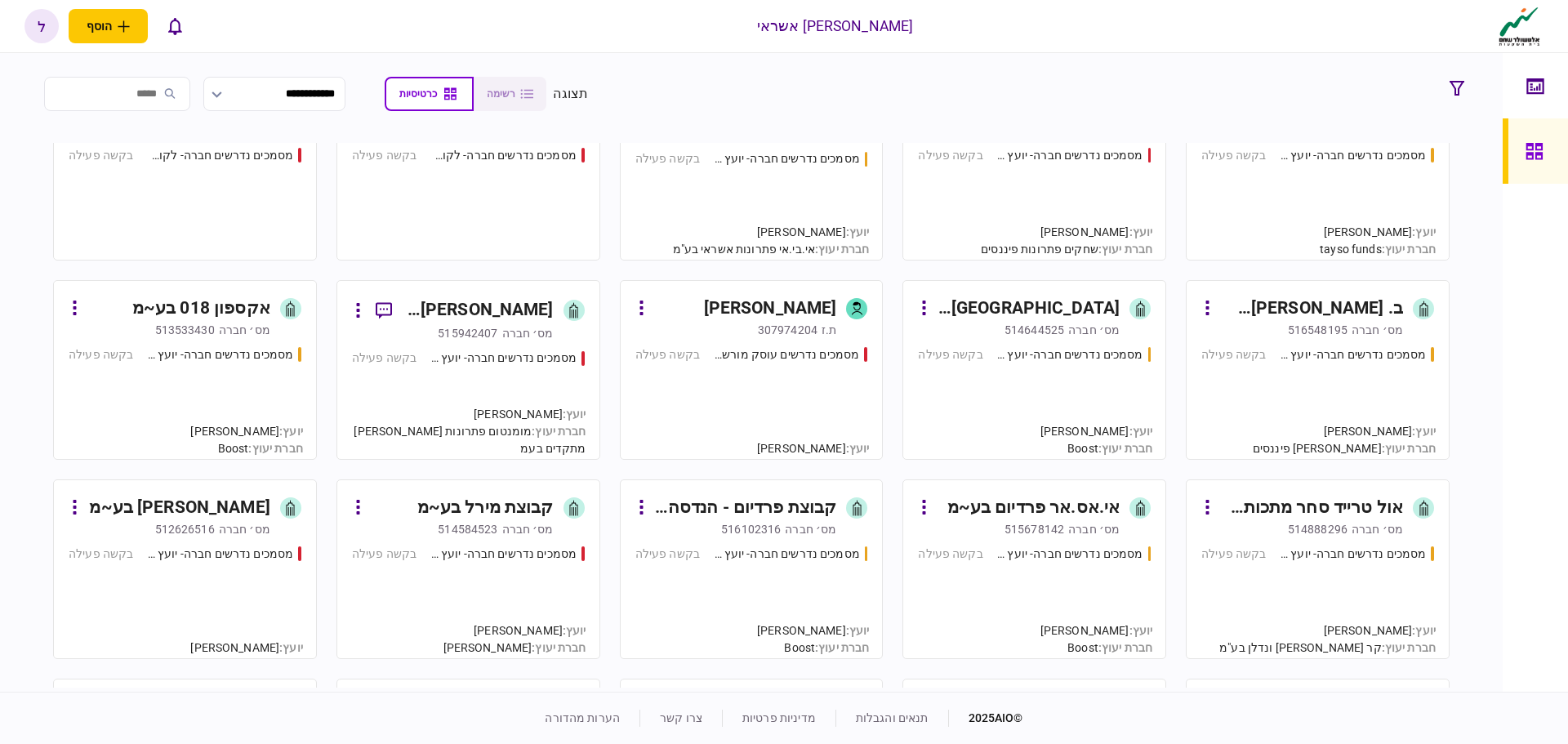
scroll to position [1798, 0]
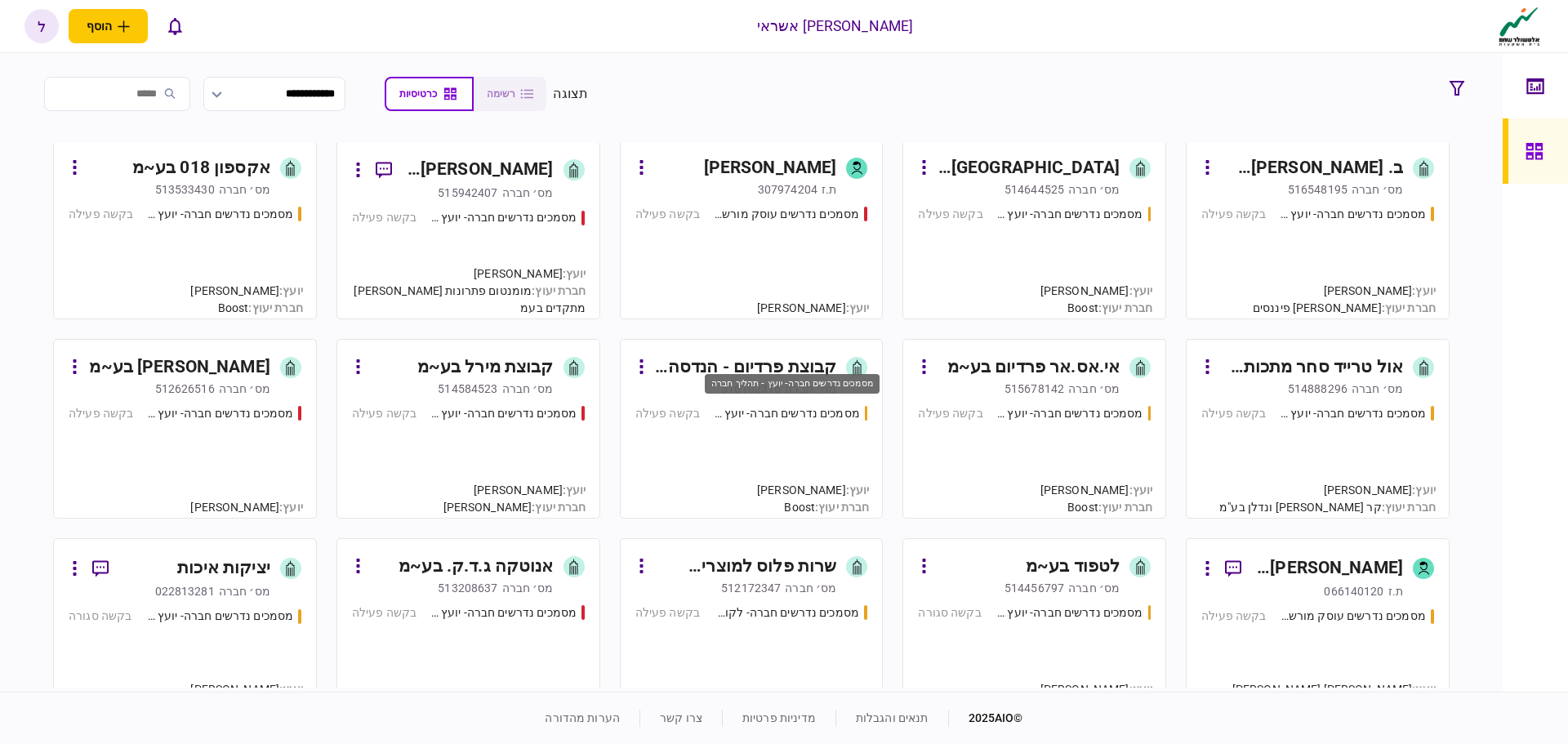
click at [779, 409] on div "מסמכים נדרשים חברה- יועץ - תהליך חברה" at bounding box center [786, 414] width 147 height 17
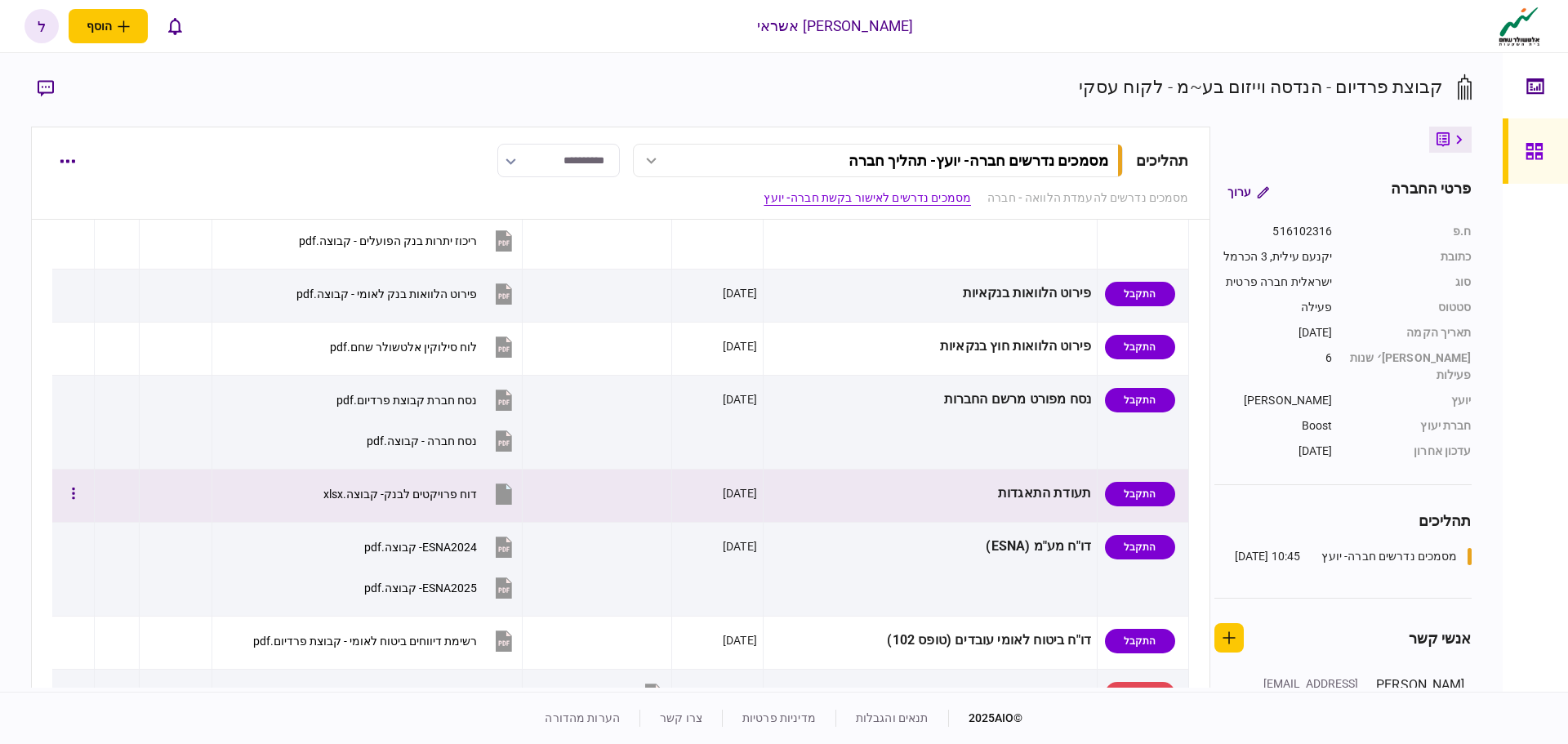
scroll to position [981, 0]
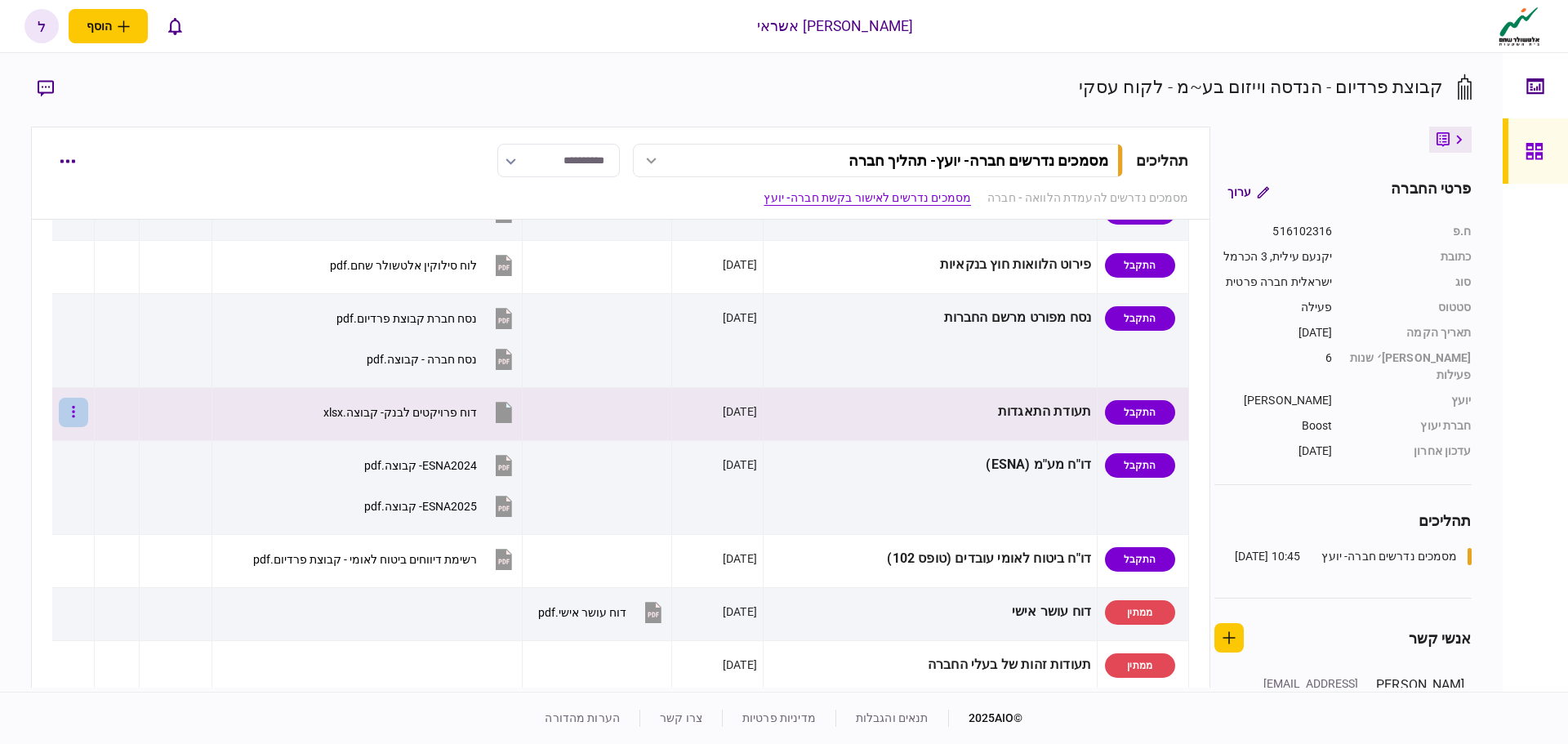
click at [84, 415] on button "button" at bounding box center [73, 412] width 29 height 29
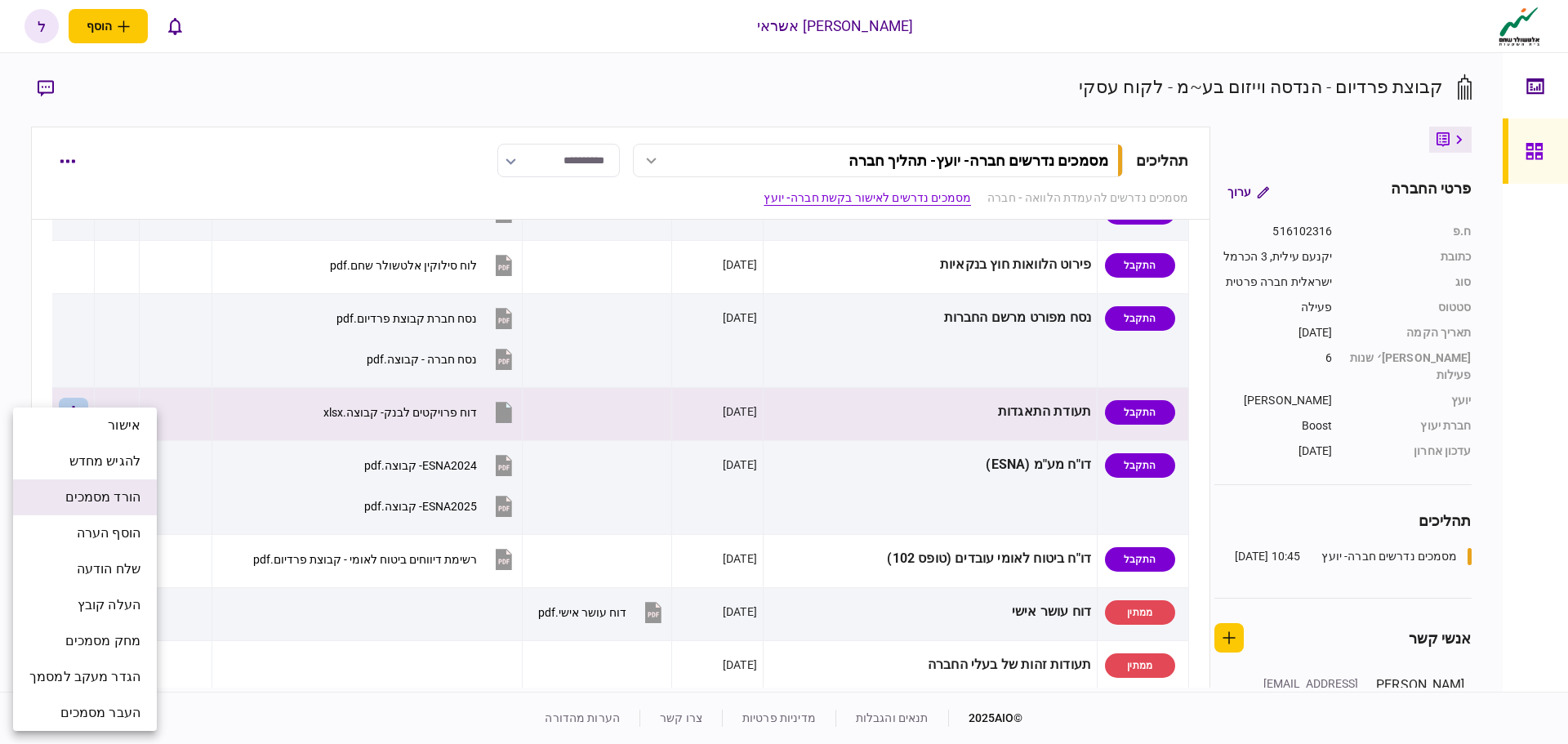
click at [96, 500] on span "הורד מסמכים" at bounding box center [102, 497] width 75 height 20
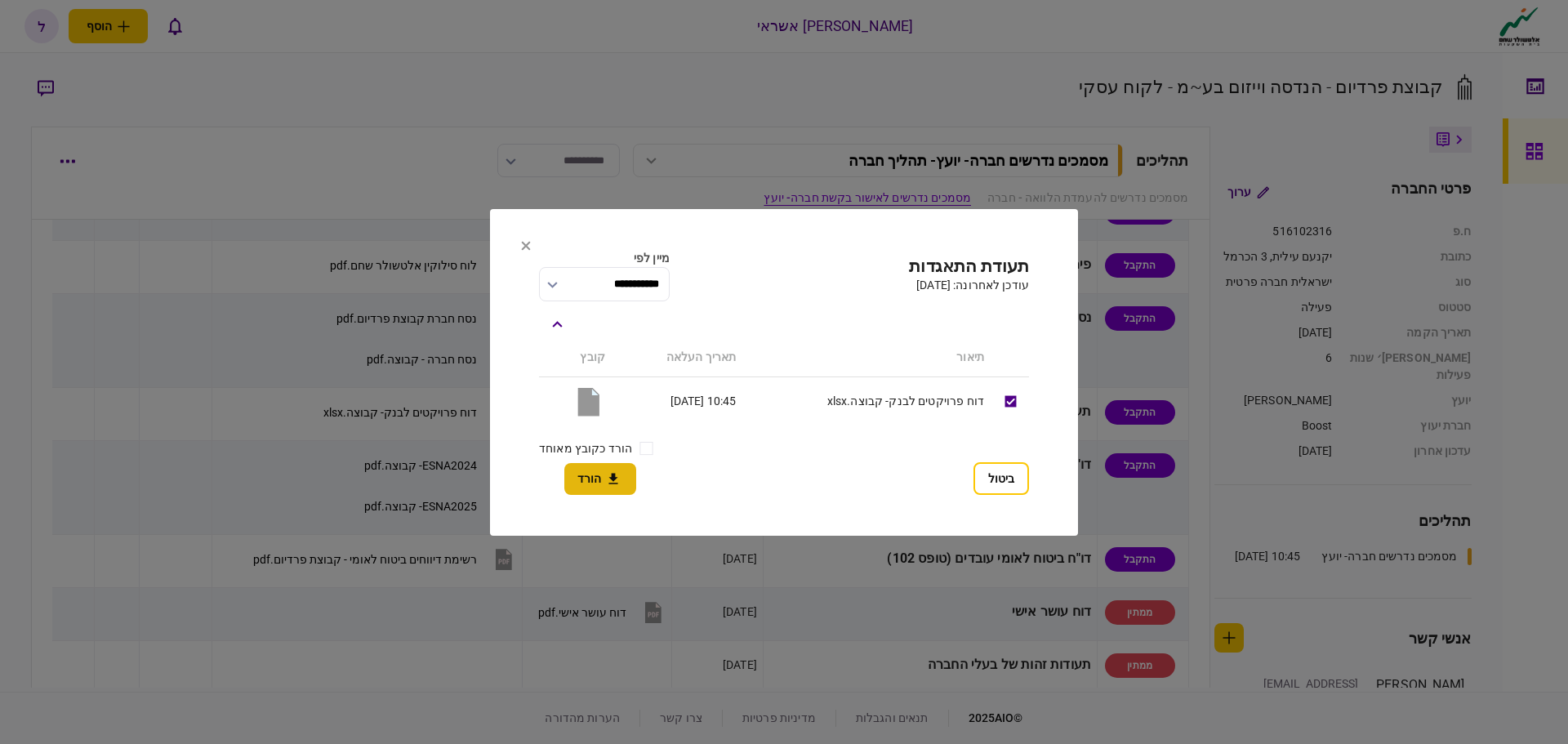
click at [596, 481] on button "הורד" at bounding box center [600, 479] width 72 height 32
